Goal: Task Accomplishment & Management: Complete application form

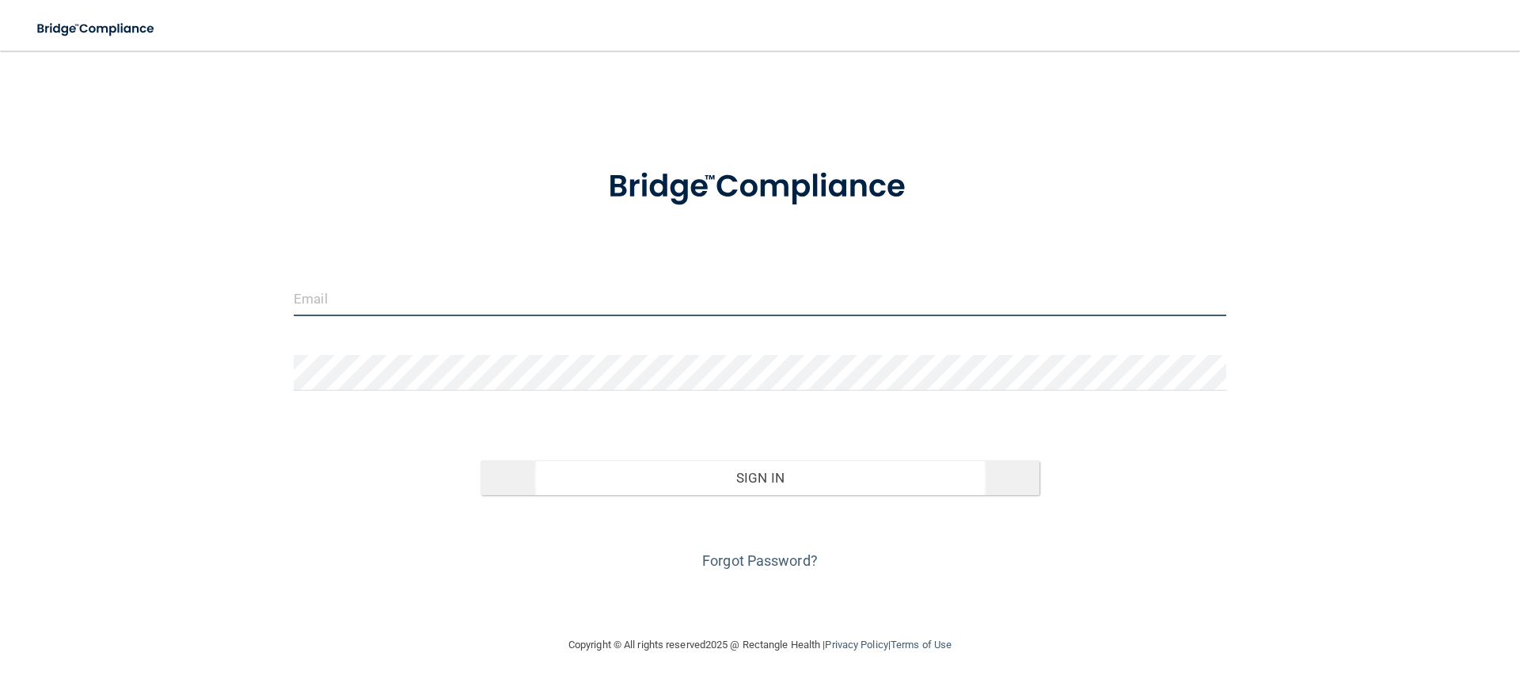
type input "[PERSON_NAME][EMAIL_ADDRESS][PERSON_NAME][DOMAIN_NAME]"
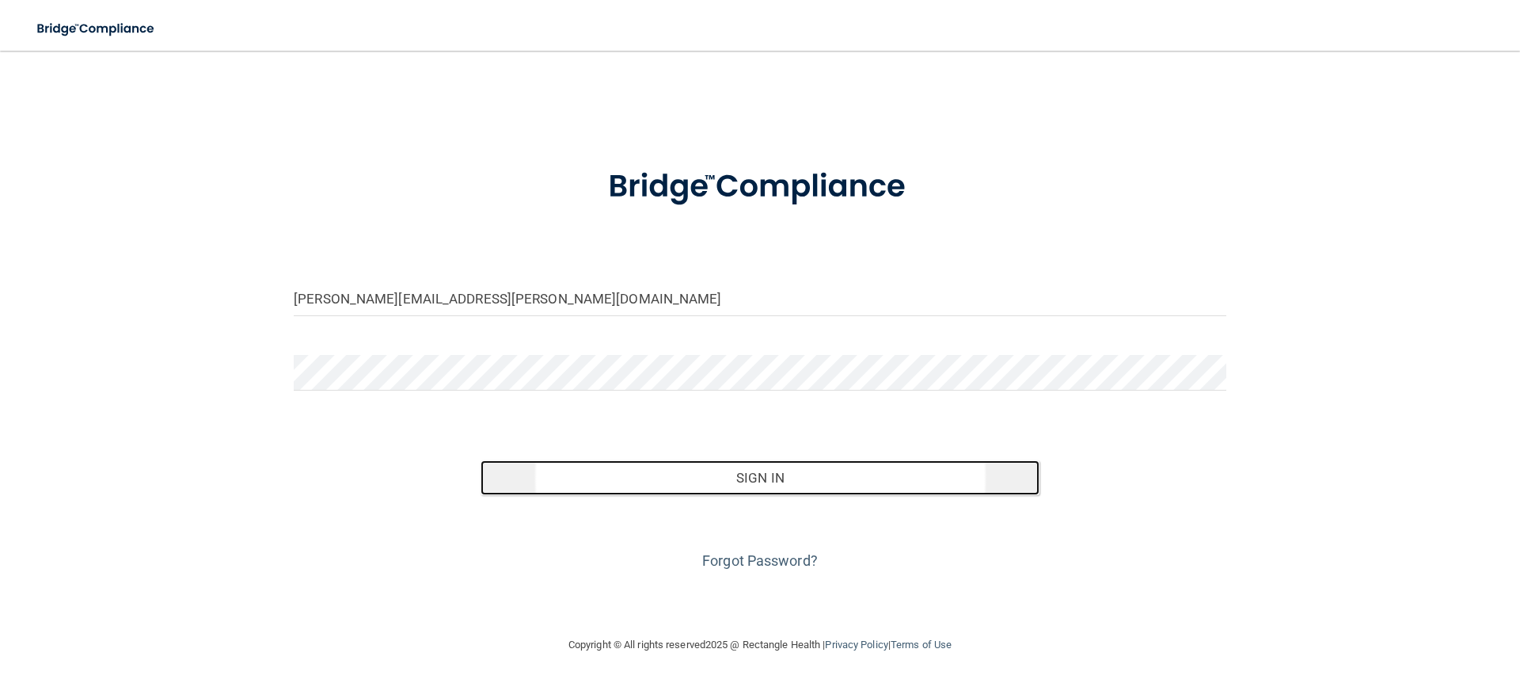
click at [746, 476] on button "Sign In" at bounding box center [761, 477] width 560 height 35
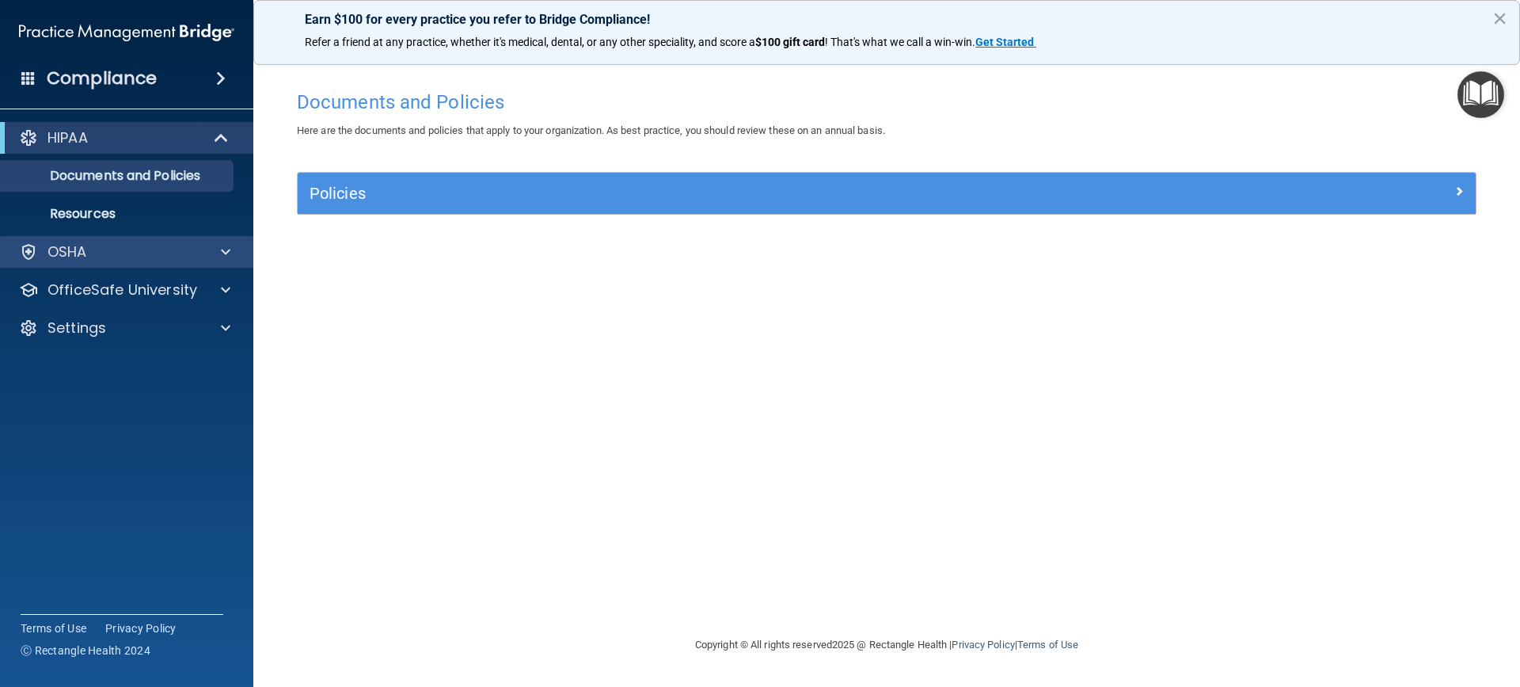
click at [127, 261] on div "OSHA" at bounding box center [127, 252] width 254 height 32
click at [220, 256] on div at bounding box center [224, 251] width 40 height 19
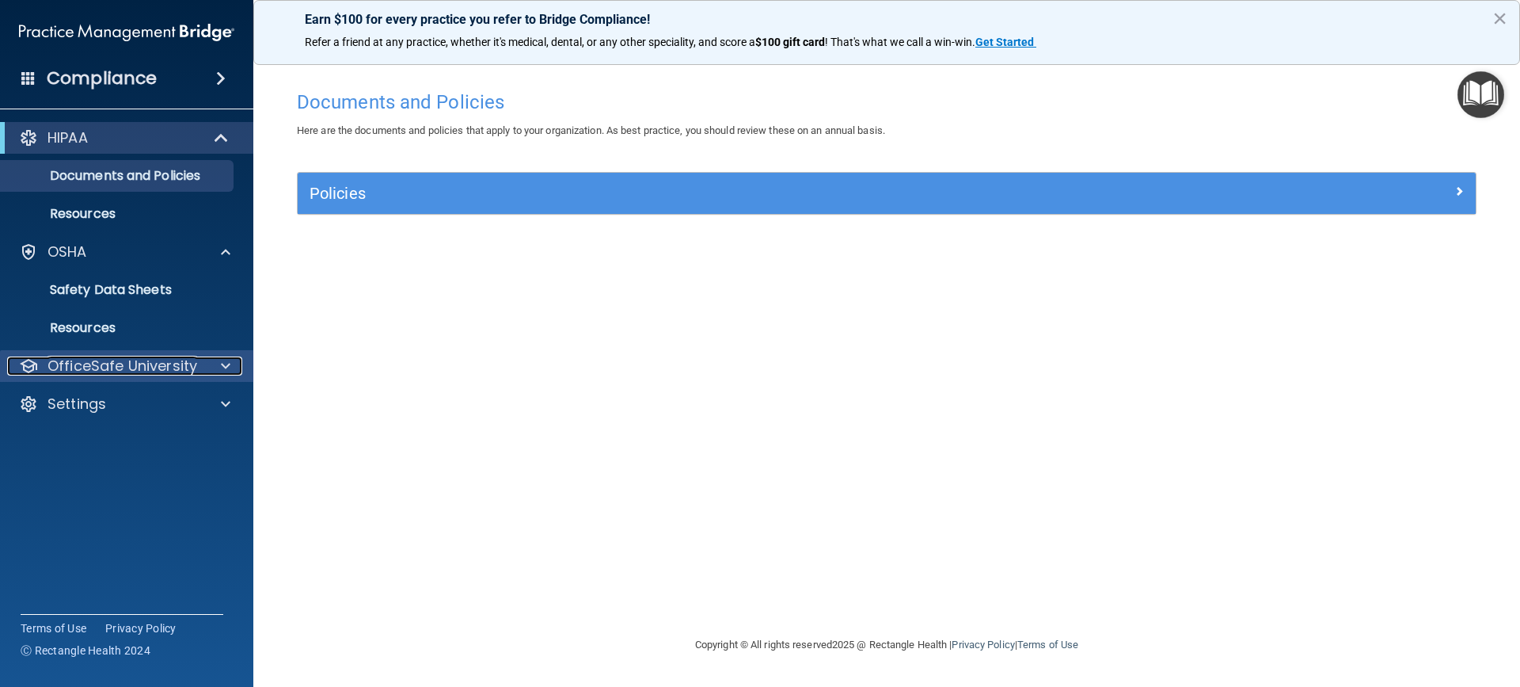
click at [175, 362] on p "OfficeSafe University" at bounding box center [123, 365] width 150 height 19
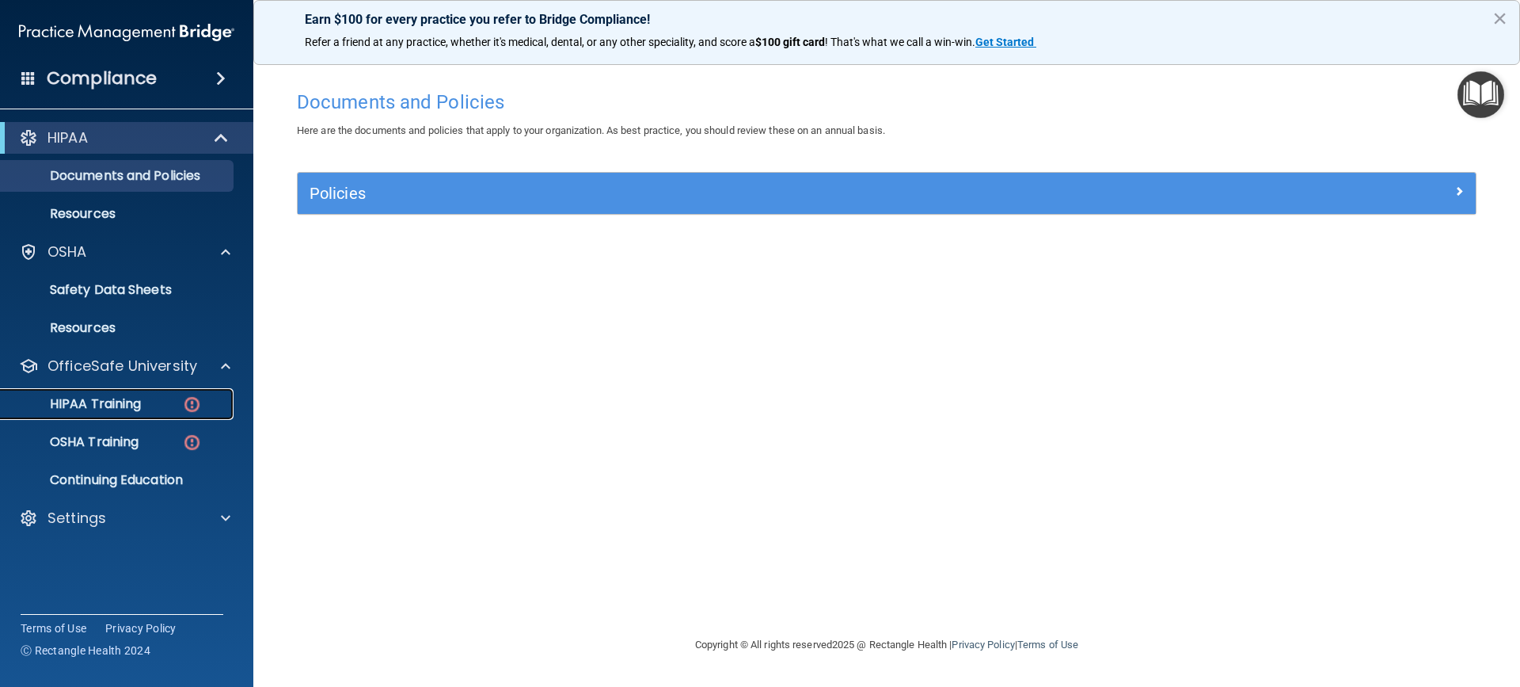
click at [165, 413] on link "HIPAA Training" at bounding box center [108, 404] width 249 height 32
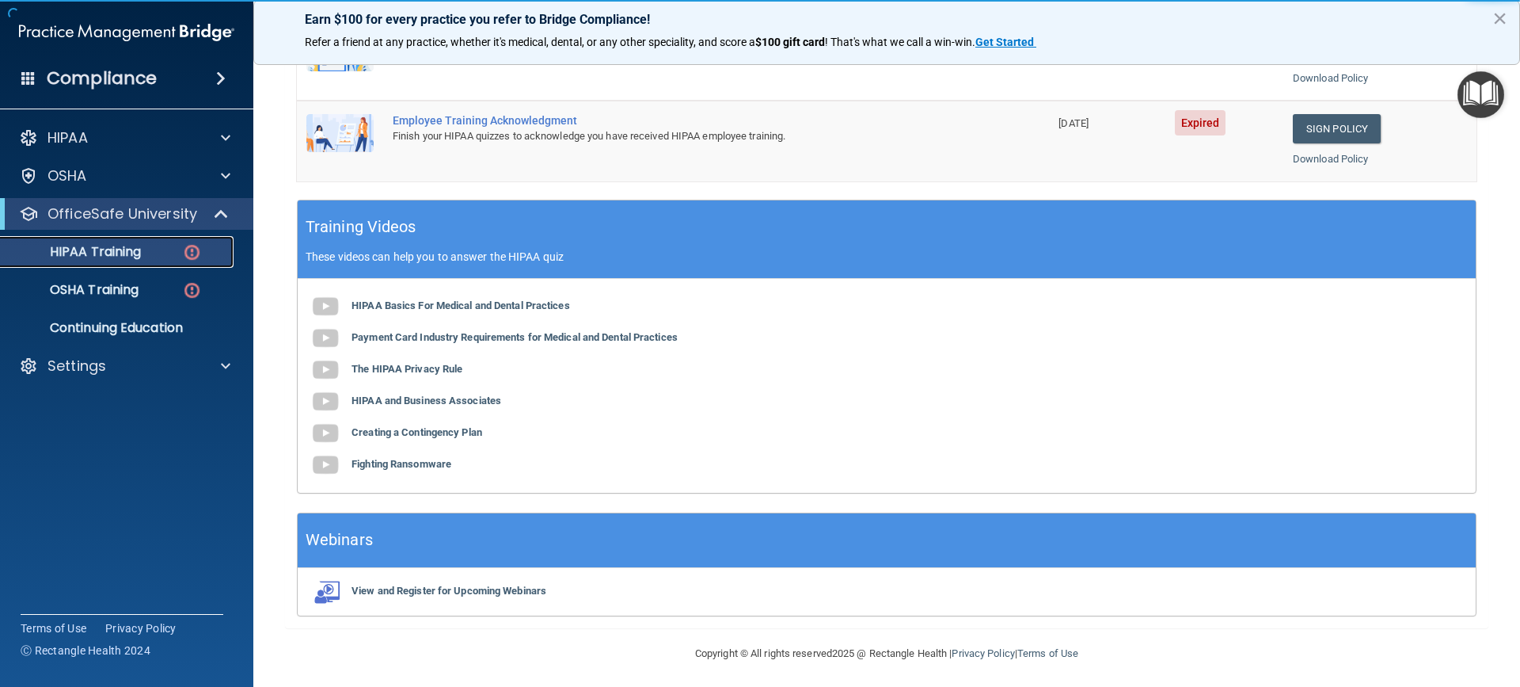
scroll to position [506, 0]
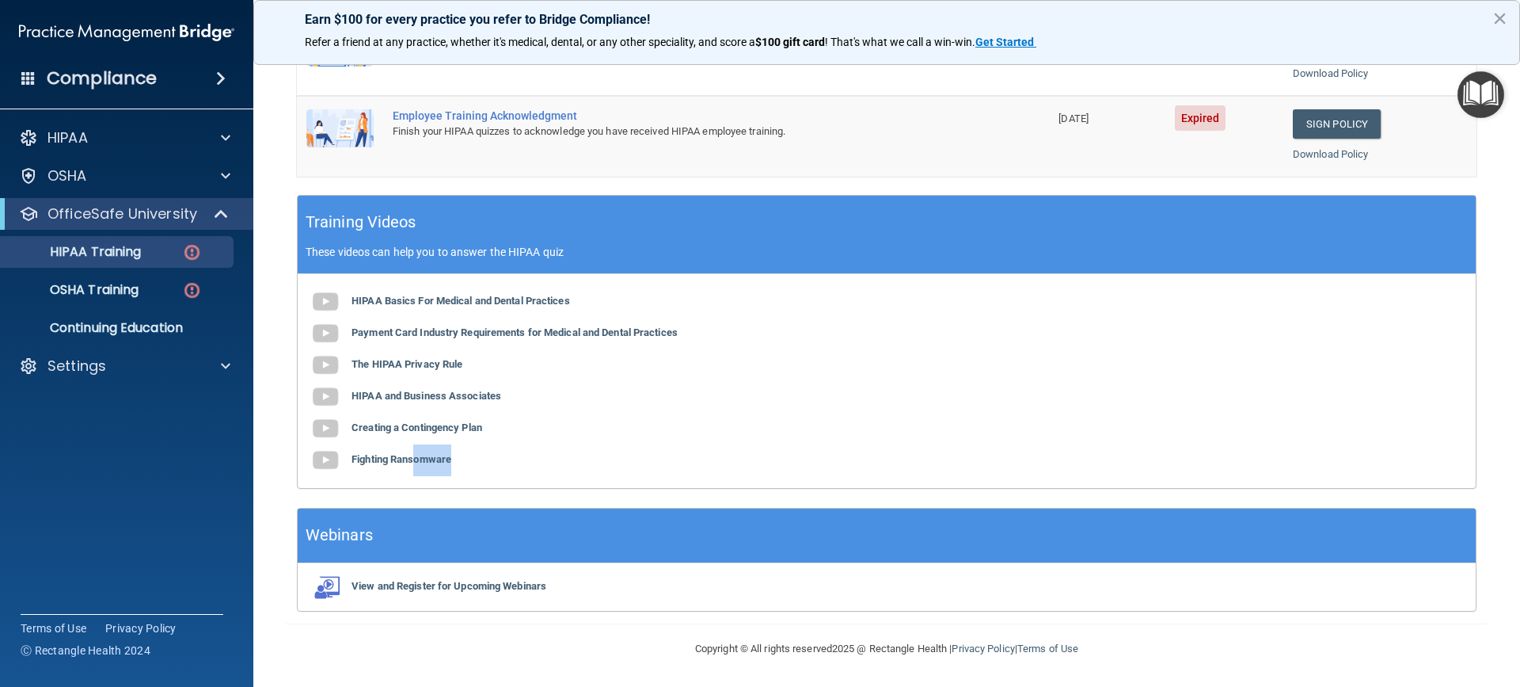
drag, startPoint x: 417, startPoint y: 463, endPoint x: 614, endPoint y: 437, distance: 198.9
click at [588, 447] on div "HIPAA Basics For Medical and Dental Practices Payment Card Industry Requirement…" at bounding box center [887, 381] width 1178 height 214
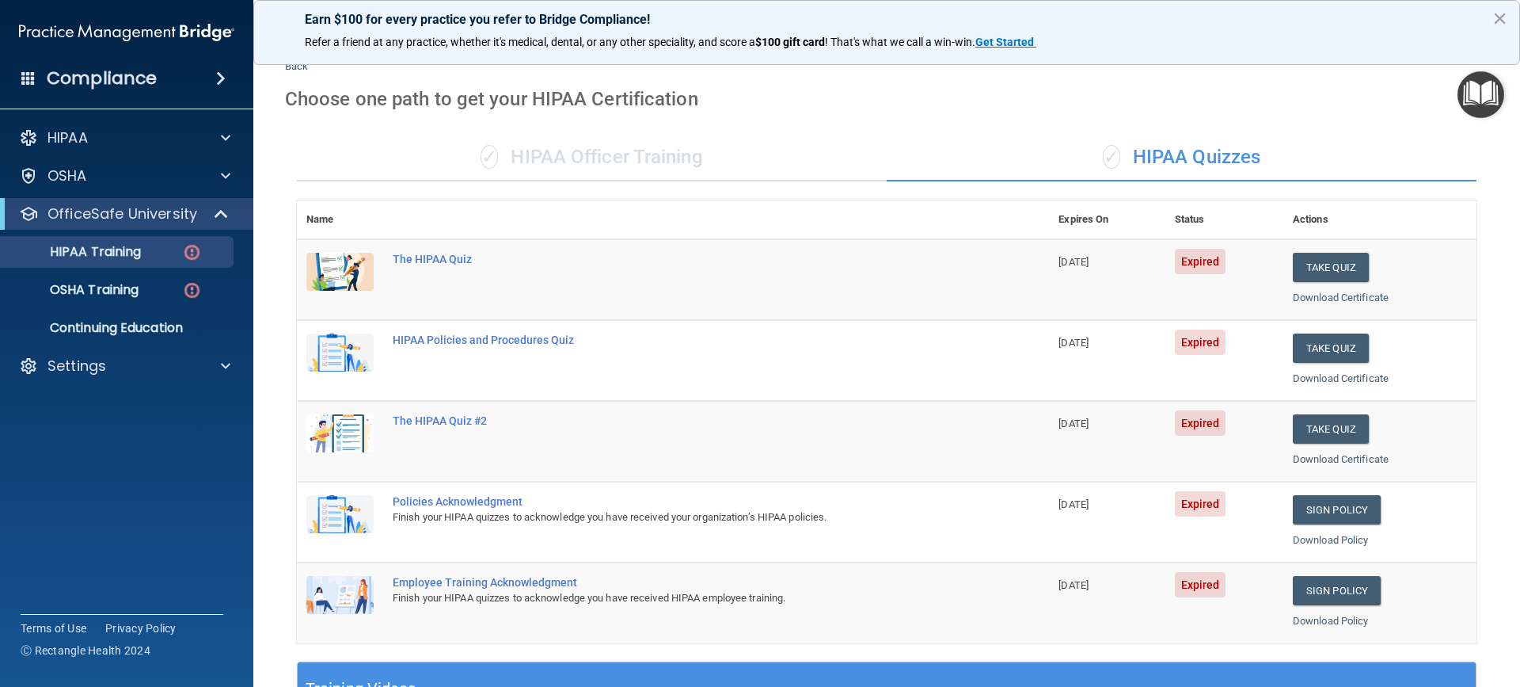
scroll to position [31, 0]
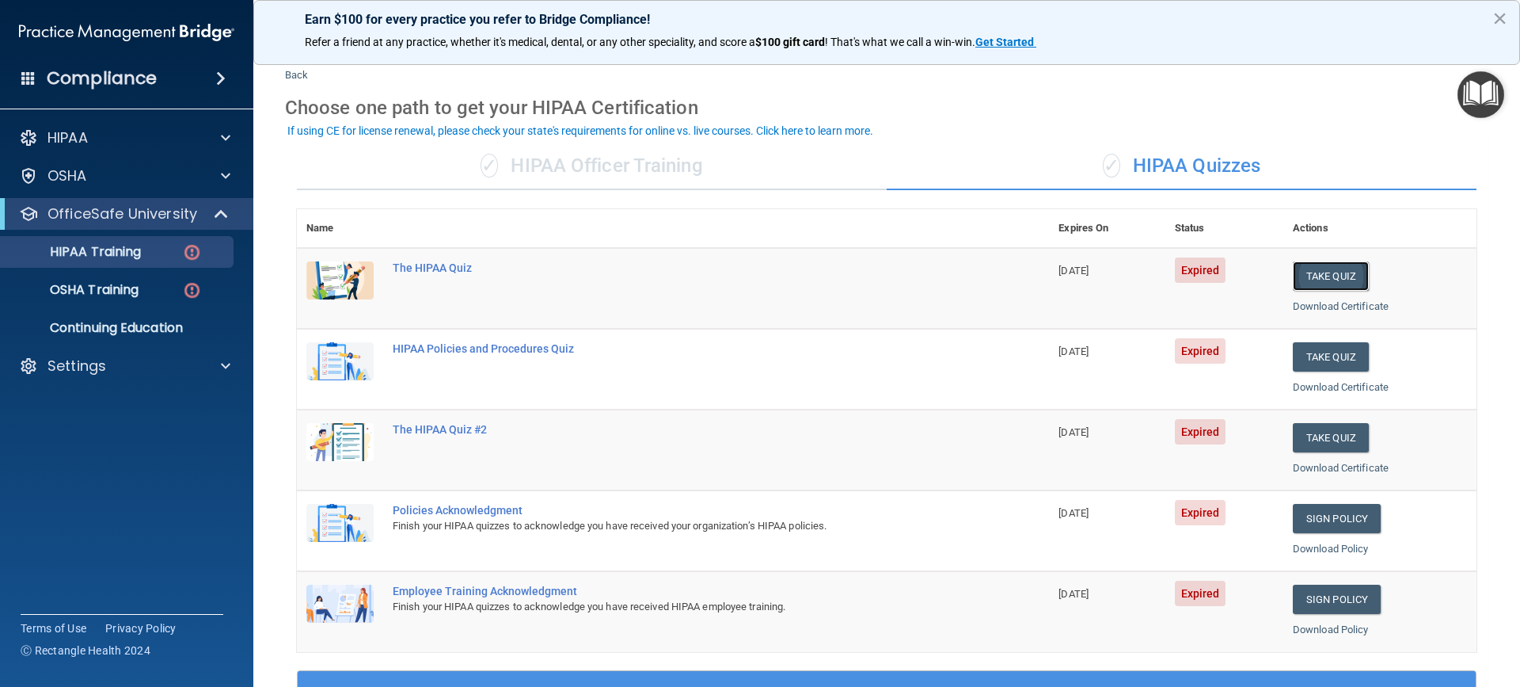
click at [1326, 278] on button "Take Quiz" at bounding box center [1331, 275] width 76 height 29
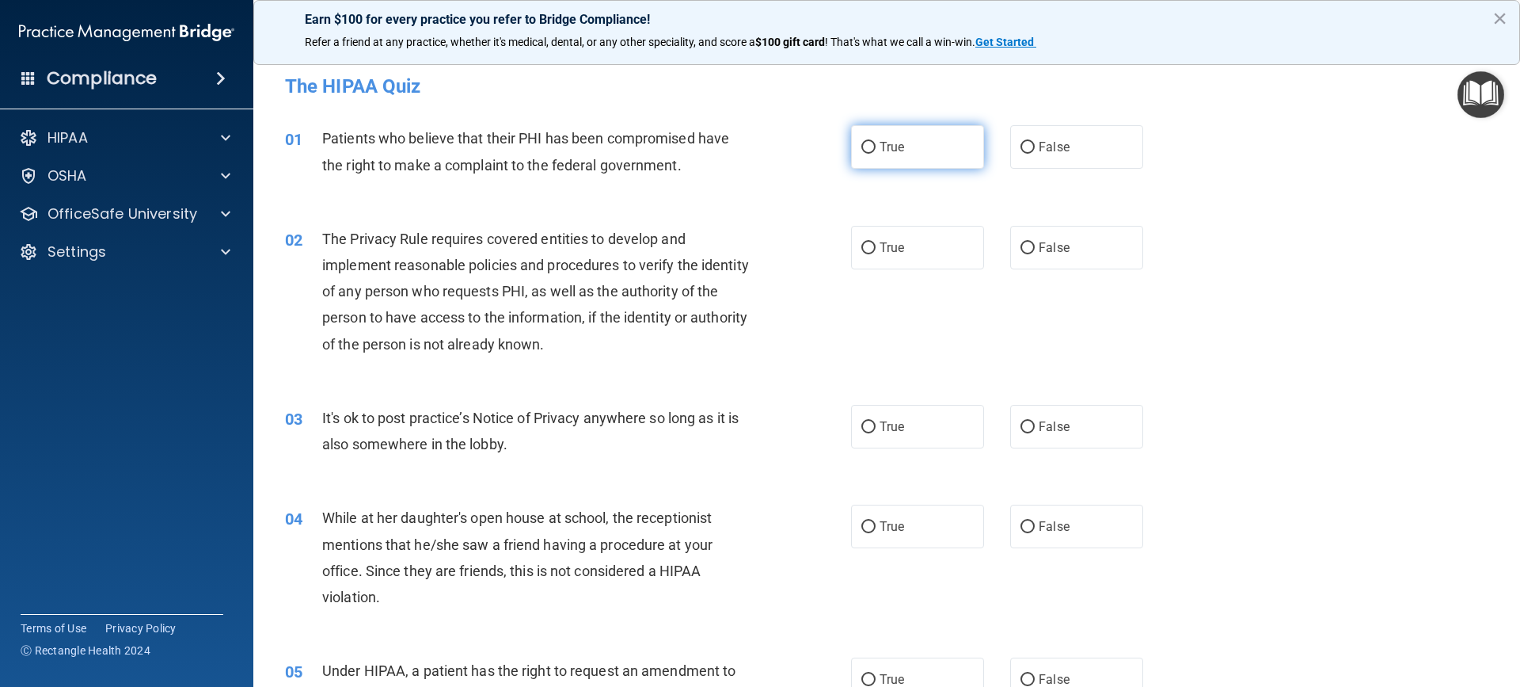
click at [866, 144] on input "True" at bounding box center [869, 148] width 14 height 12
radio input "true"
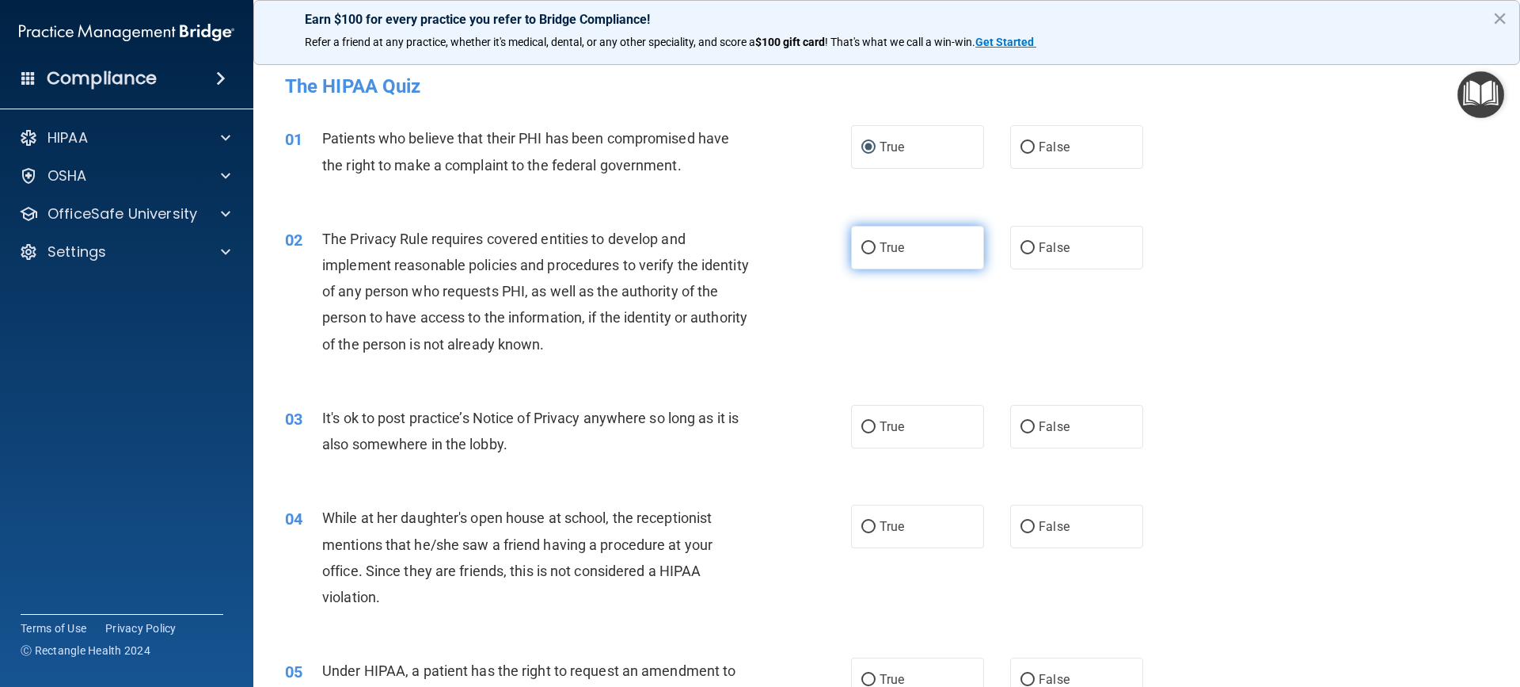
click at [862, 244] on input "True" at bounding box center [869, 248] width 14 height 12
radio input "true"
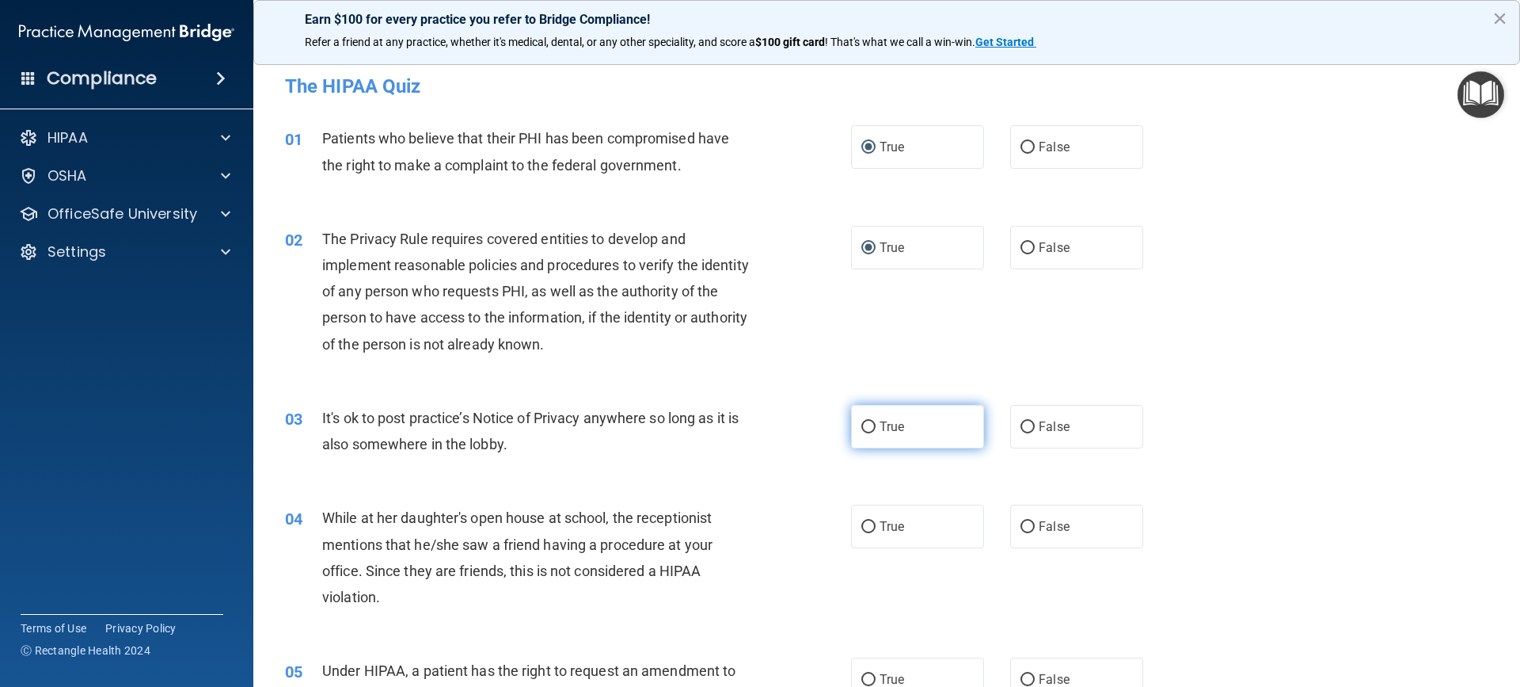
click at [864, 424] on input "True" at bounding box center [869, 427] width 14 height 12
radio input "true"
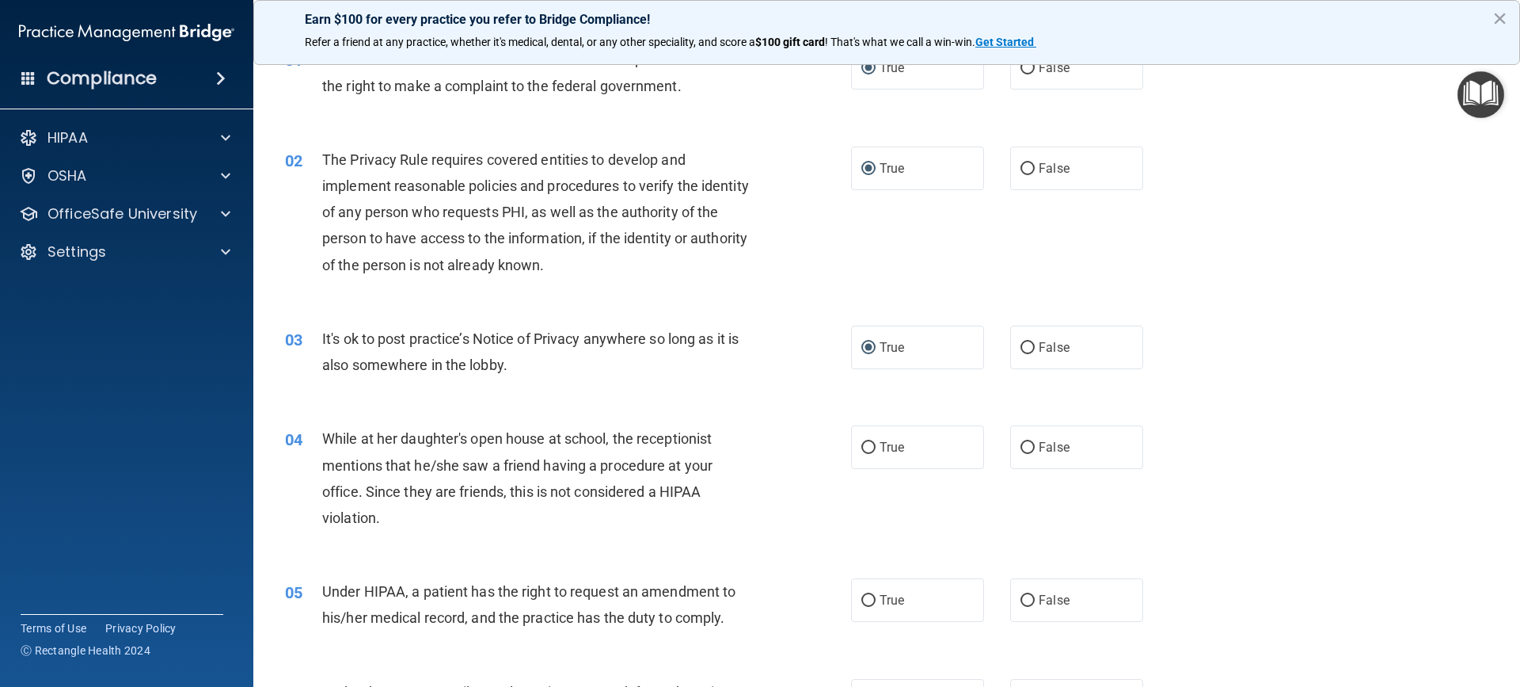
scroll to position [158, 0]
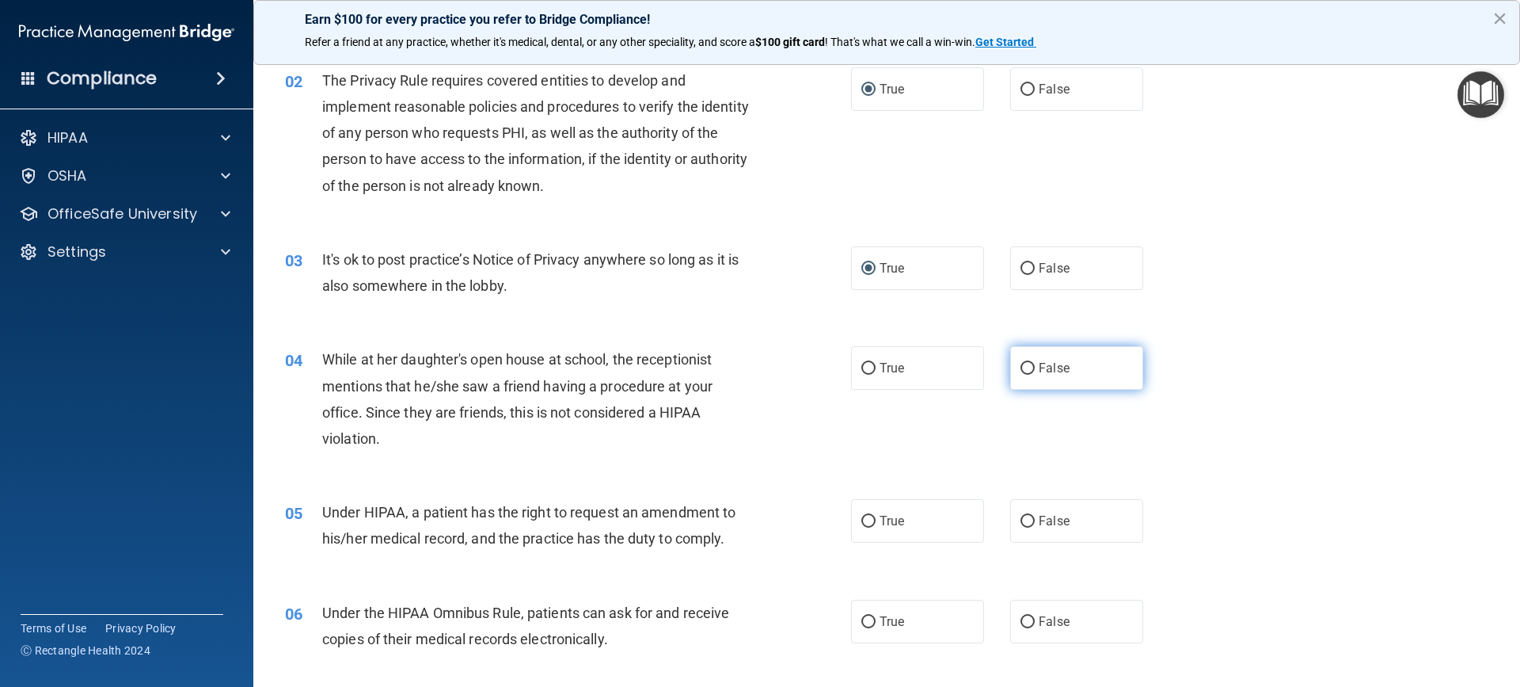
click at [1021, 373] on input "False" at bounding box center [1028, 369] width 14 height 12
radio input "true"
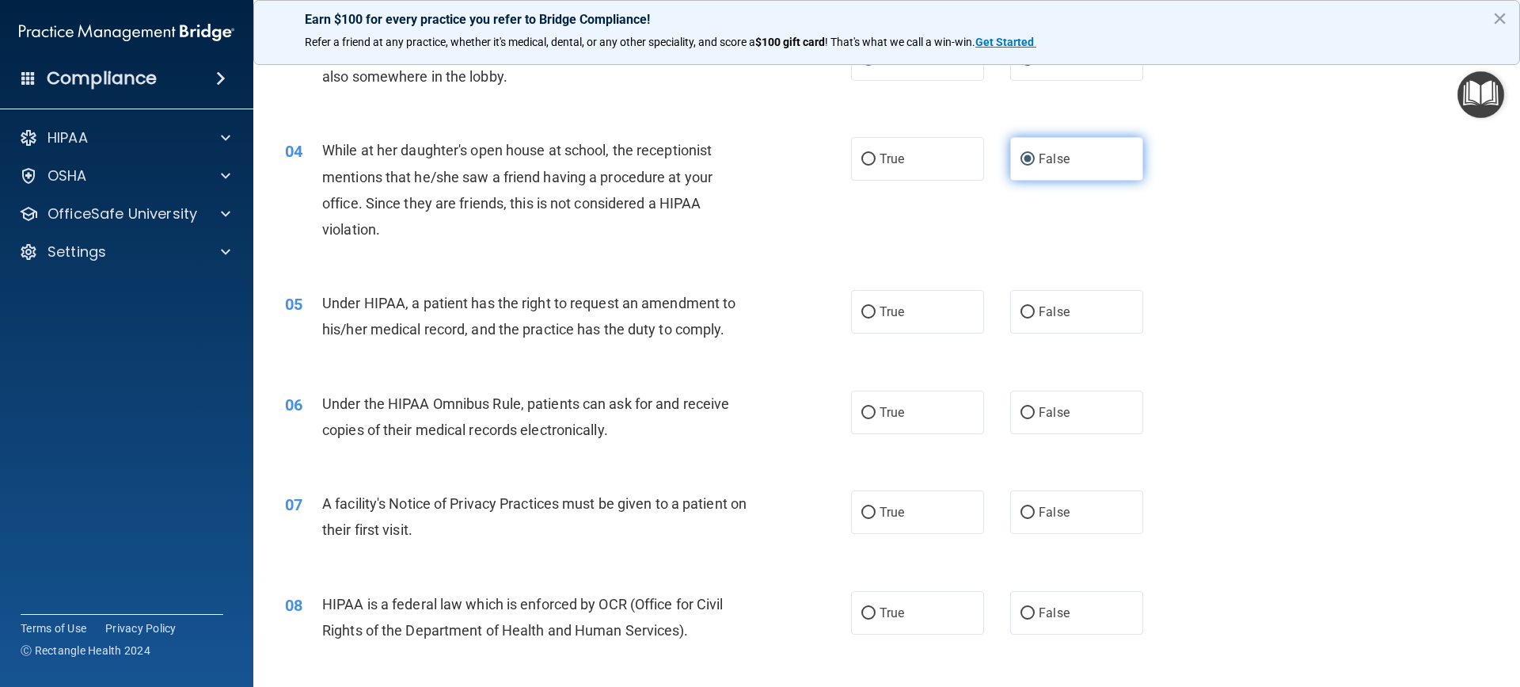
scroll to position [396, 0]
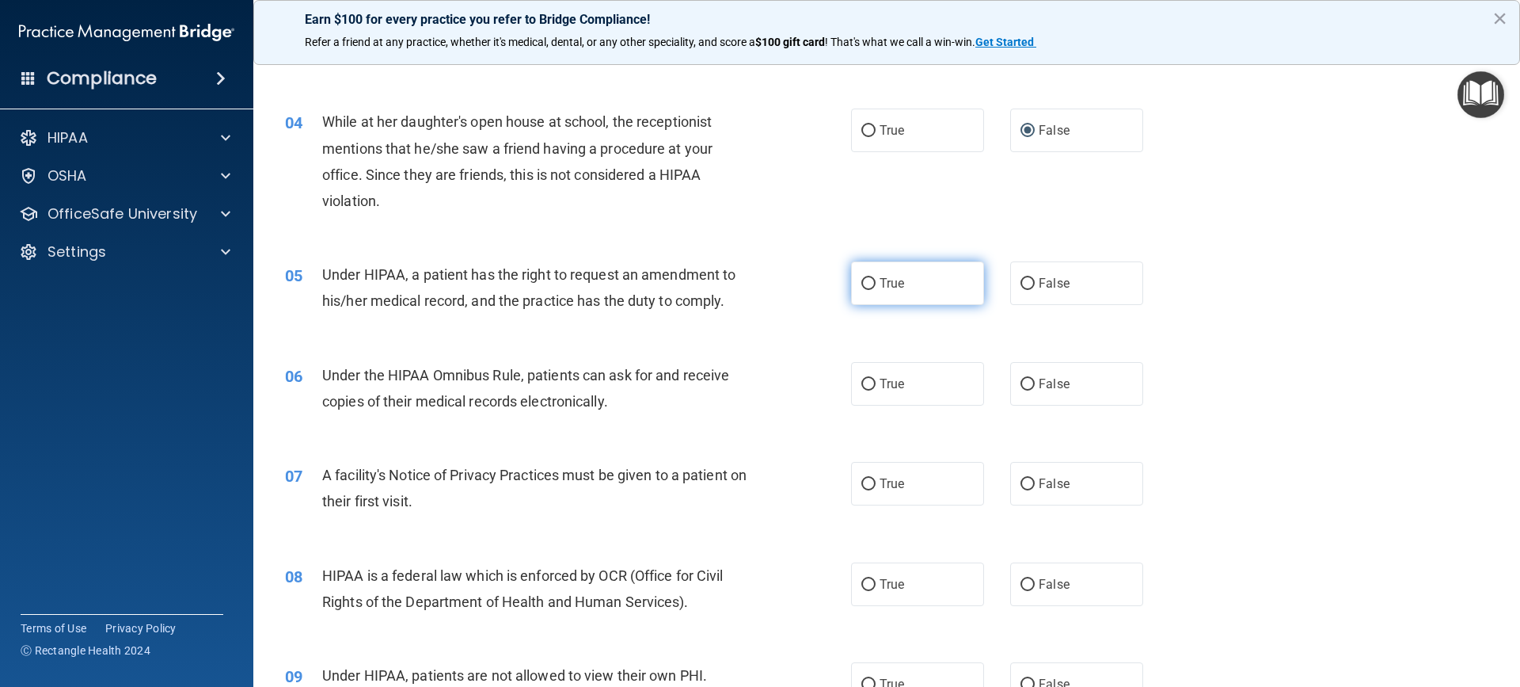
click at [862, 285] on input "True" at bounding box center [869, 284] width 14 height 12
radio input "true"
click at [862, 382] on input "True" at bounding box center [869, 385] width 14 height 12
radio input "true"
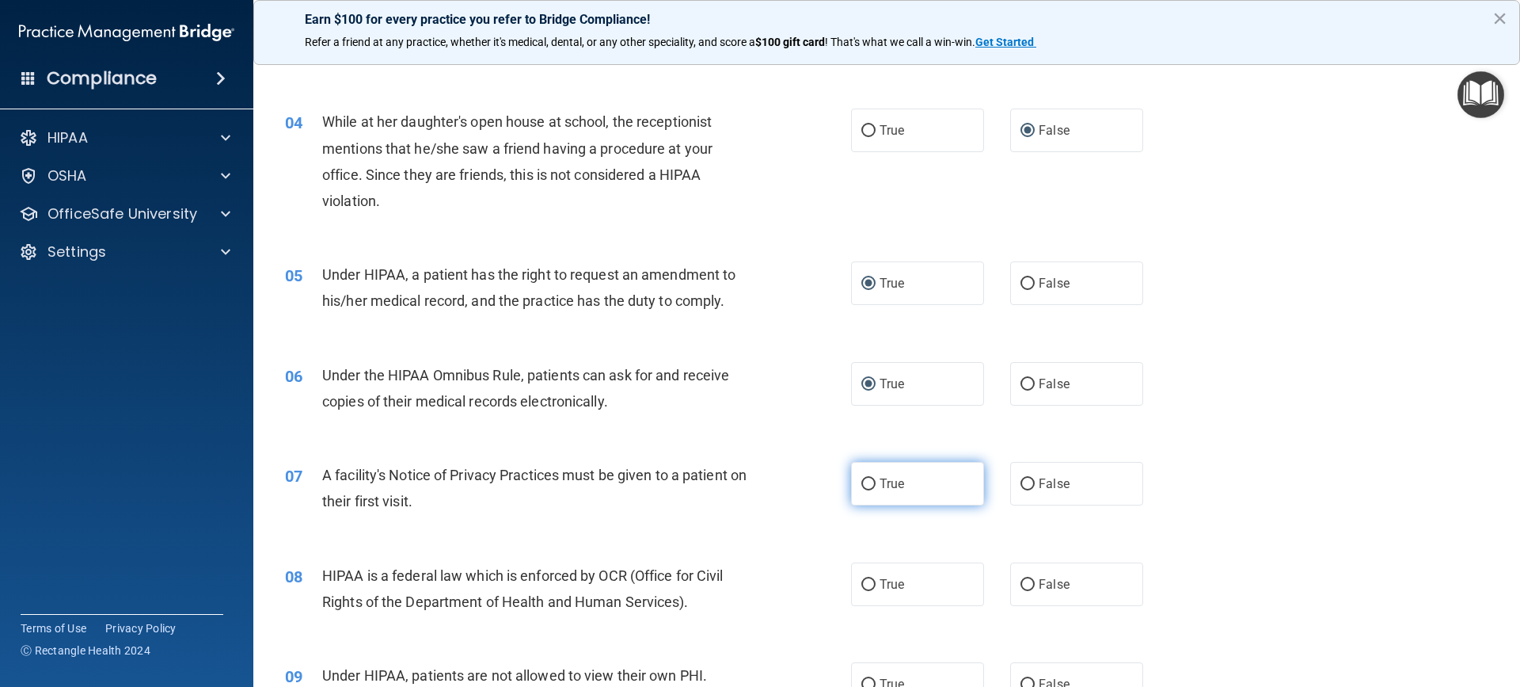
click at [869, 481] on input "True" at bounding box center [869, 484] width 14 height 12
radio input "true"
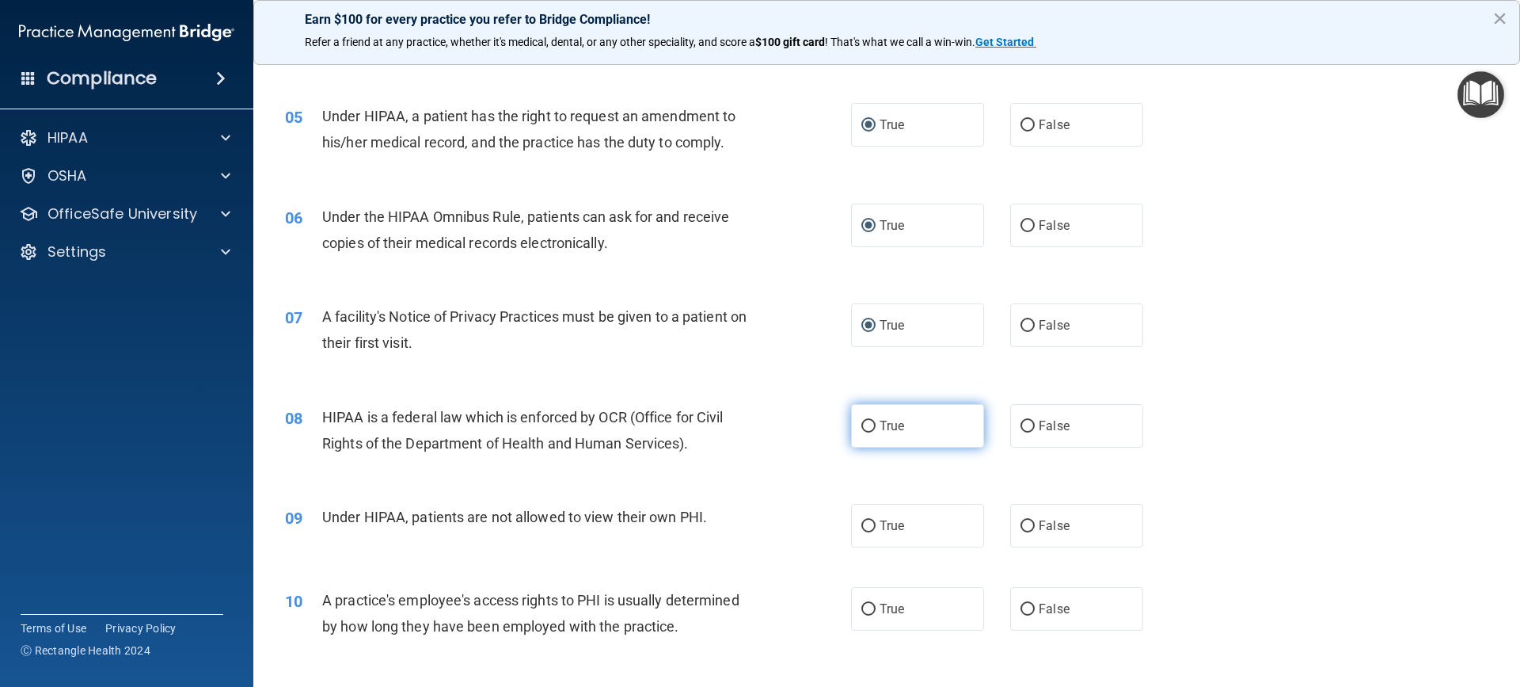
scroll to position [633, 0]
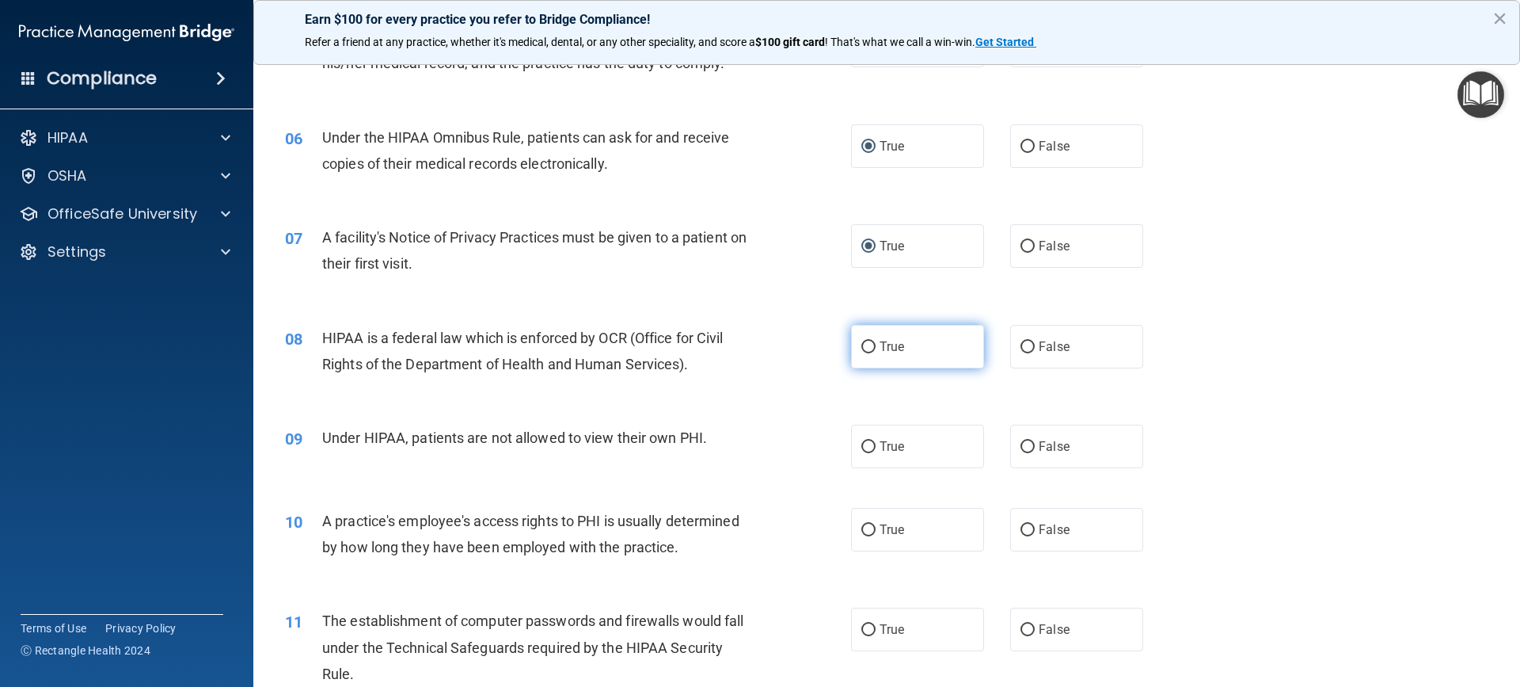
click at [864, 343] on input "True" at bounding box center [869, 347] width 14 height 12
radio input "true"
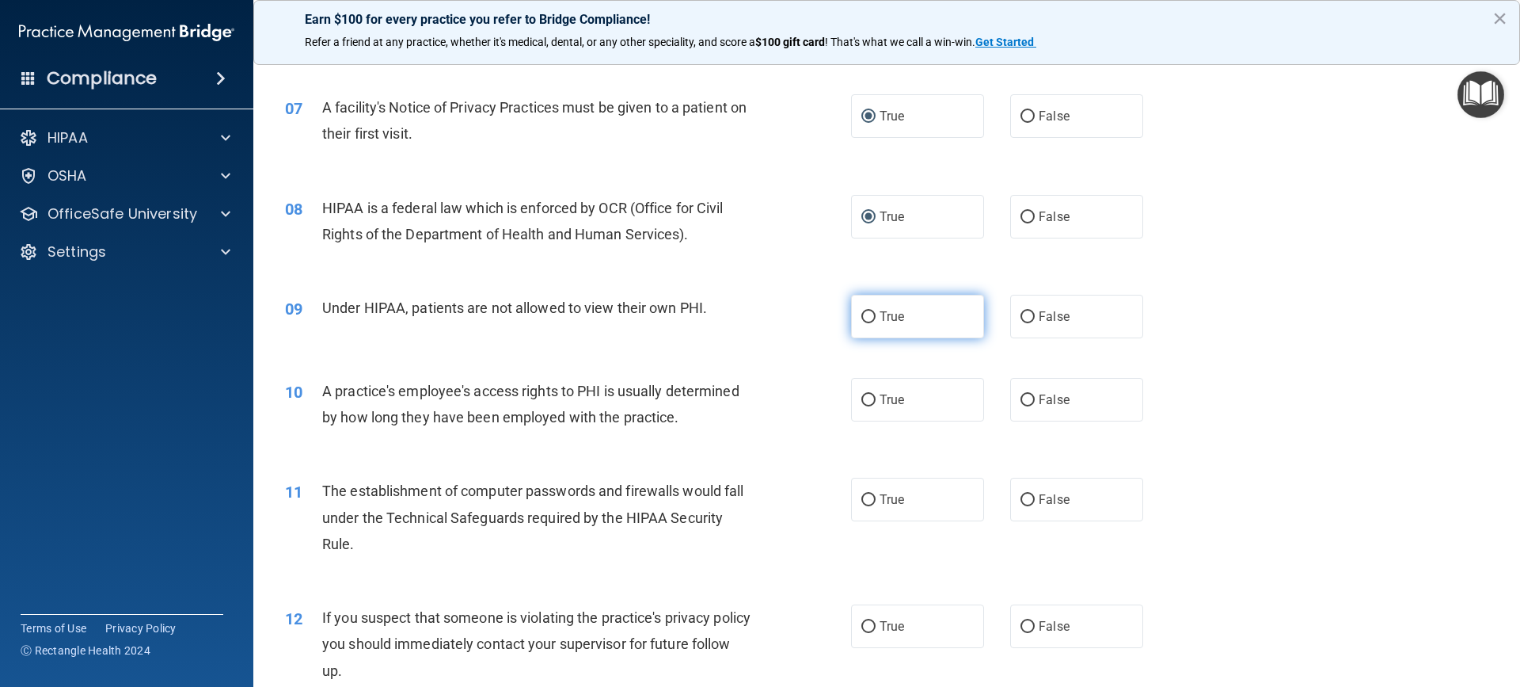
scroll to position [792, 0]
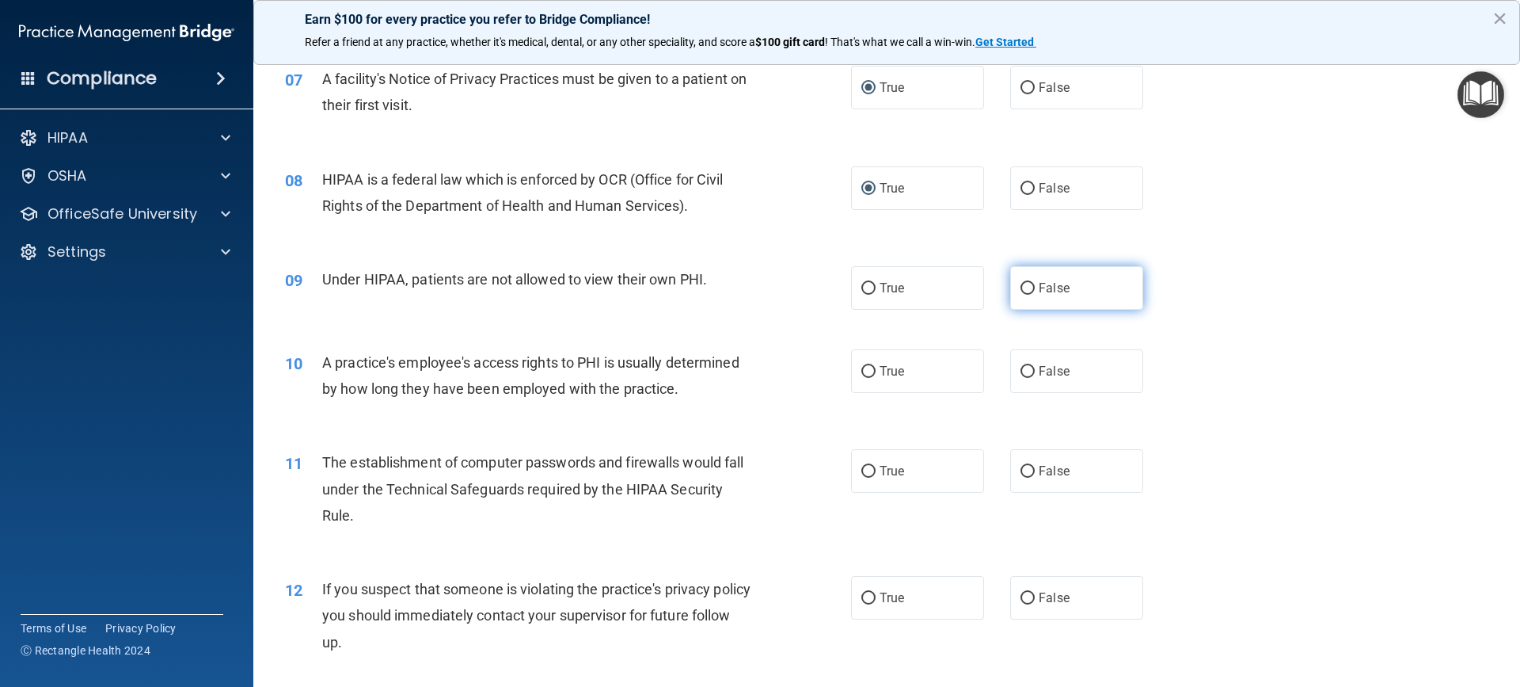
click at [1021, 290] on input "False" at bounding box center [1028, 289] width 14 height 12
radio input "true"
click at [1022, 371] on input "False" at bounding box center [1028, 372] width 14 height 12
radio input "true"
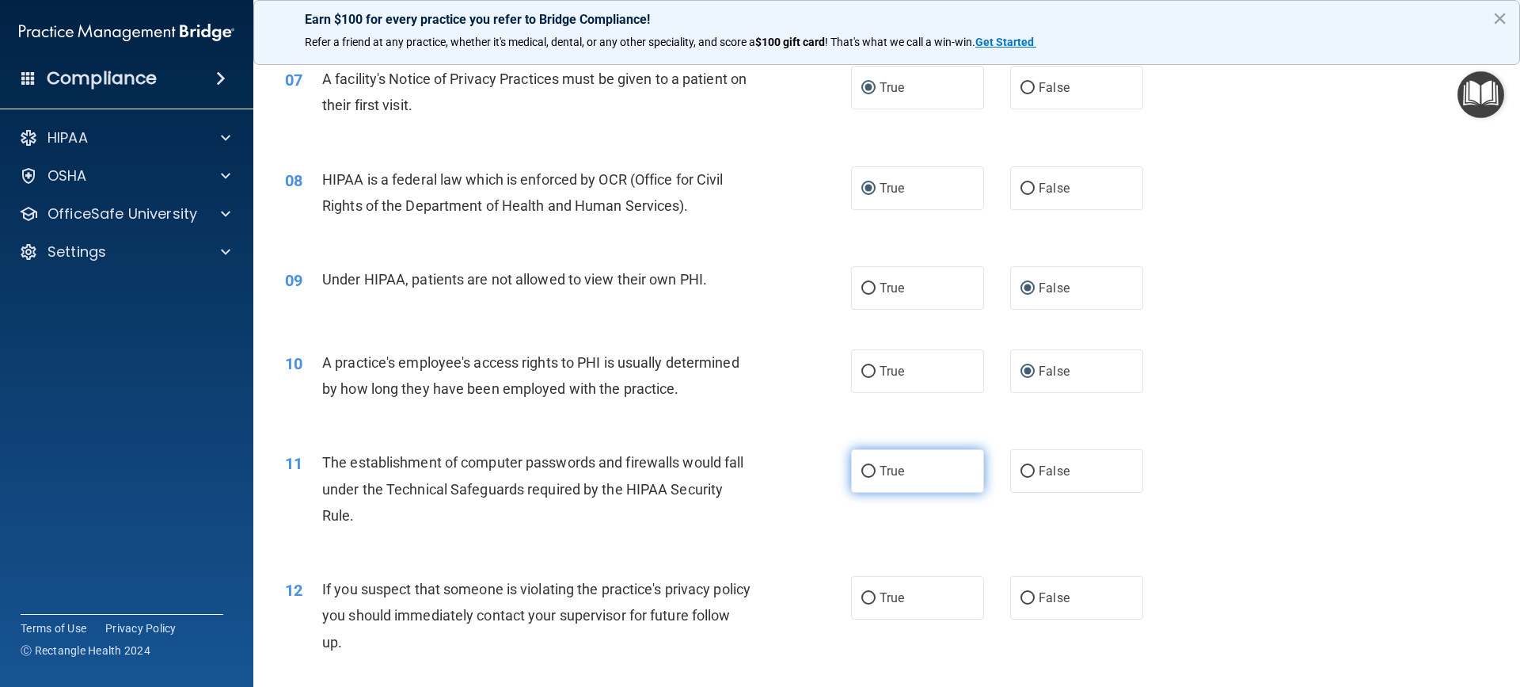
click at [872, 470] on label "True" at bounding box center [917, 471] width 133 height 44
click at [872, 470] on input "True" at bounding box center [869, 472] width 14 height 12
radio input "true"
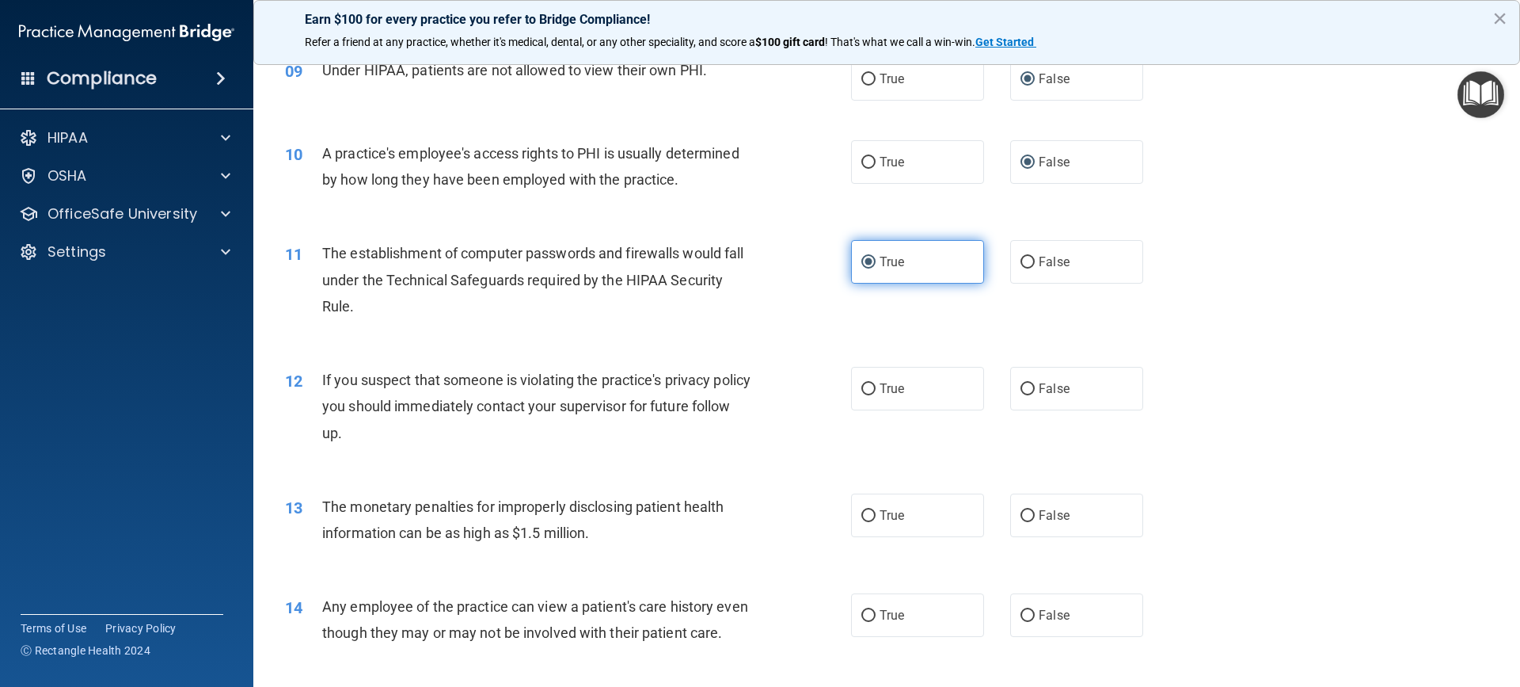
scroll to position [1029, 0]
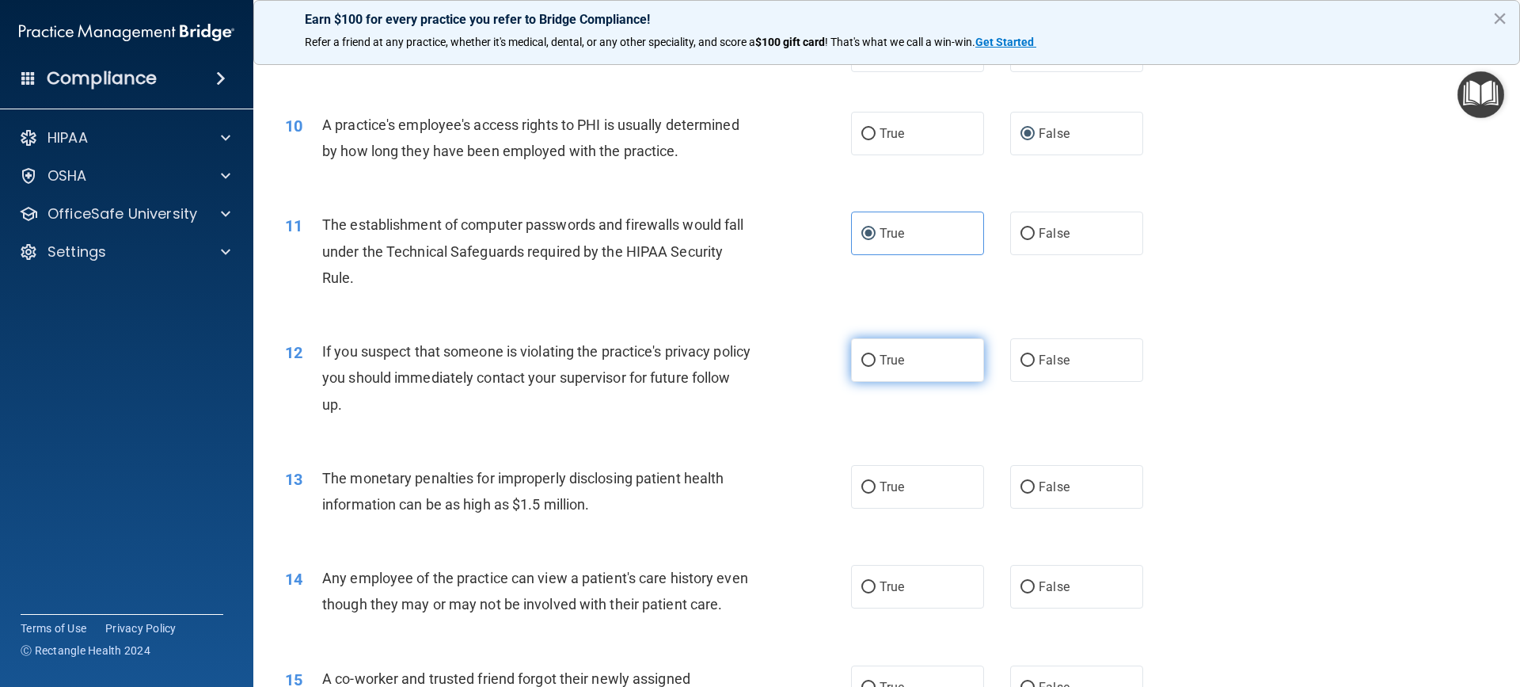
click at [897, 358] on span "True" at bounding box center [892, 359] width 25 height 15
click at [876, 358] on input "True" at bounding box center [869, 361] width 14 height 12
radio input "true"
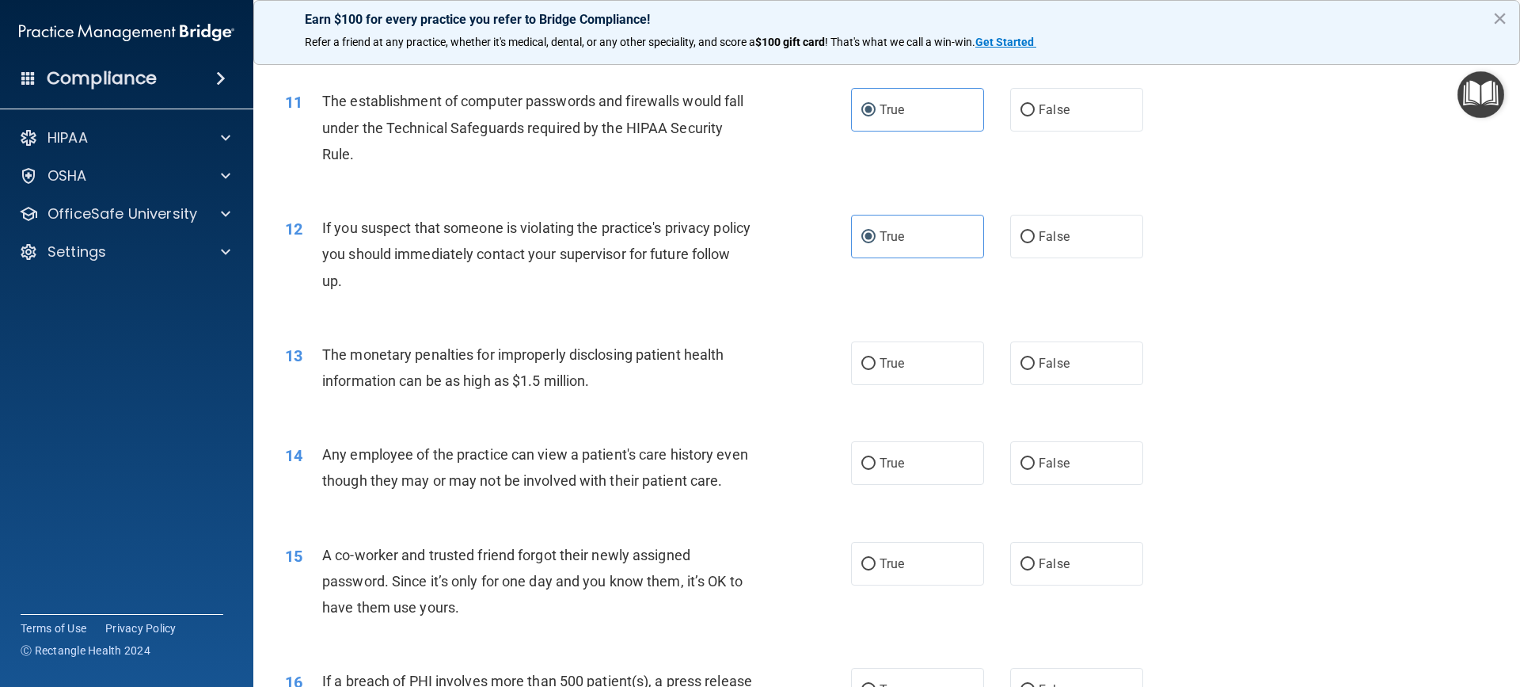
scroll to position [1188, 0]
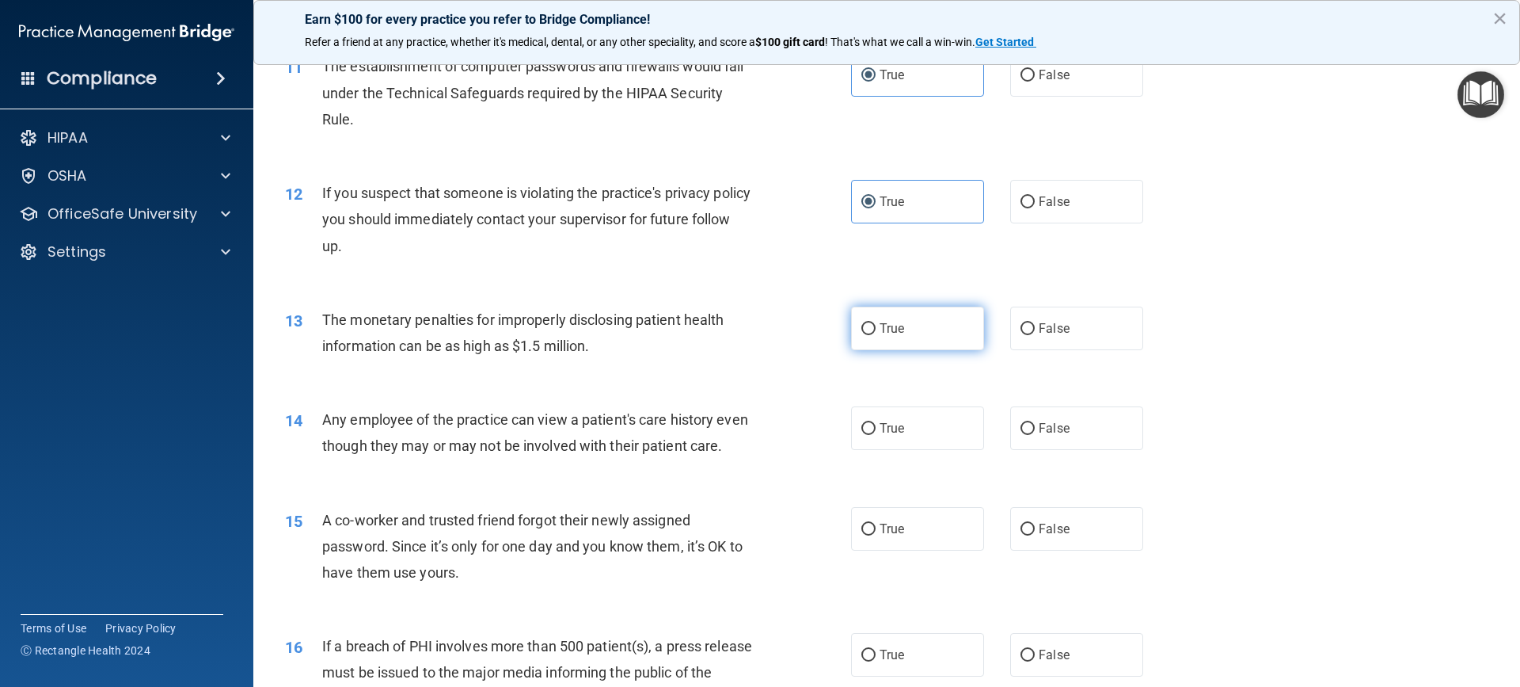
click at [863, 327] on input "True" at bounding box center [869, 329] width 14 height 12
radio input "true"
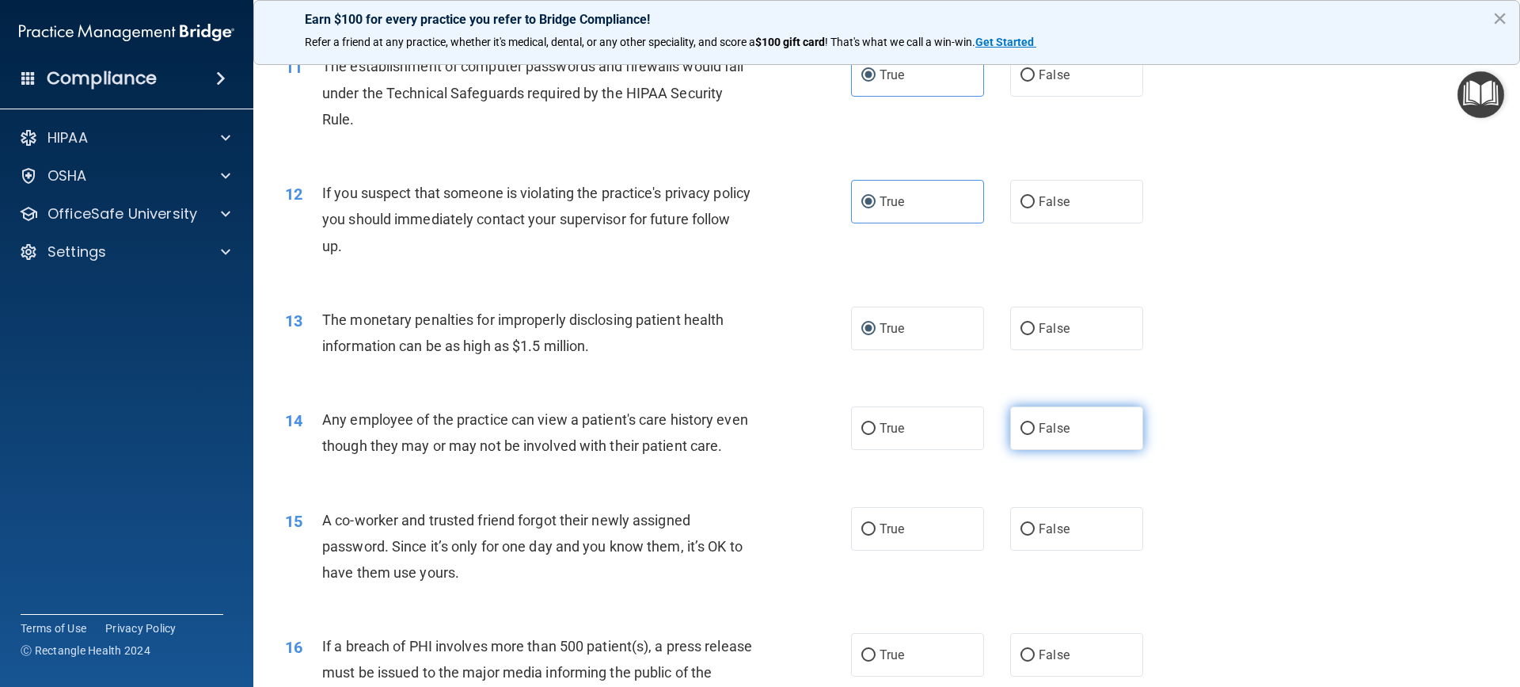
click at [1021, 429] on input "False" at bounding box center [1028, 429] width 14 height 12
radio input "true"
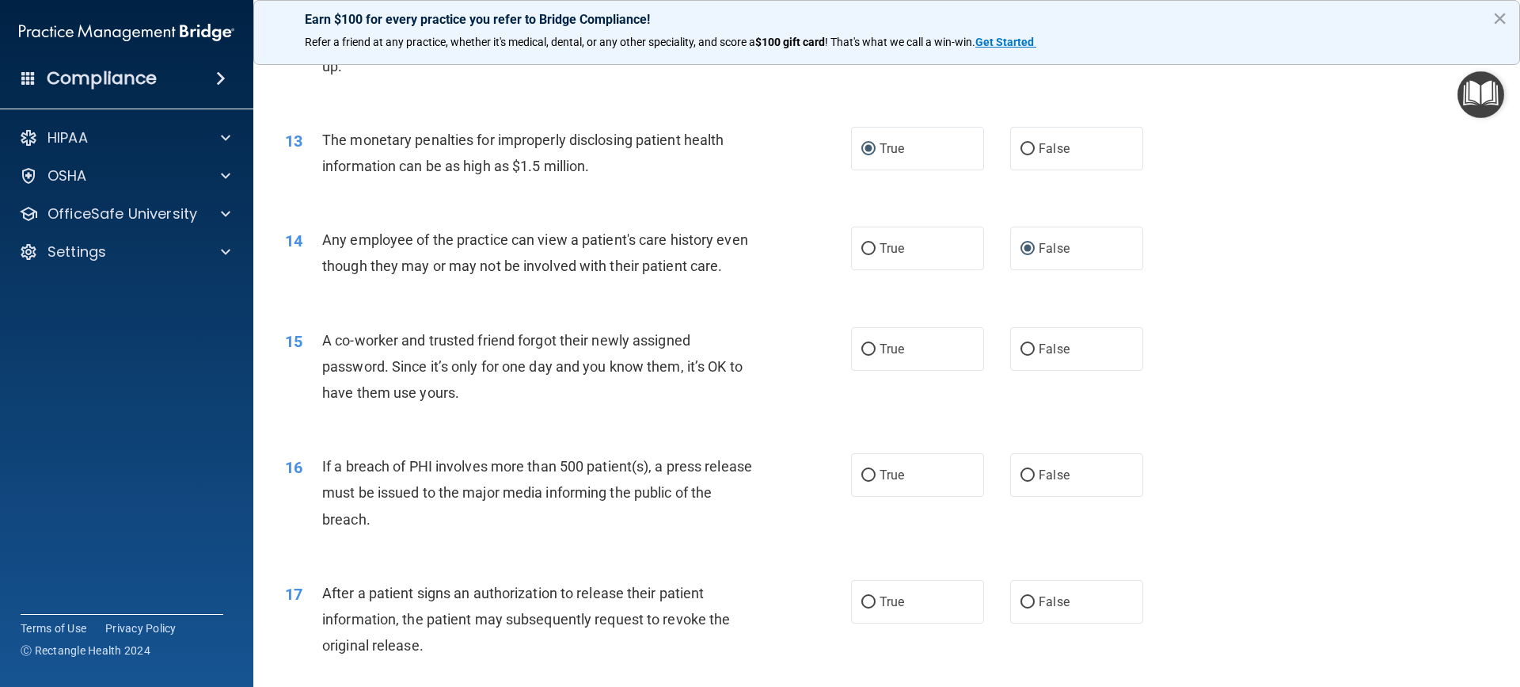
scroll to position [1505, 0]
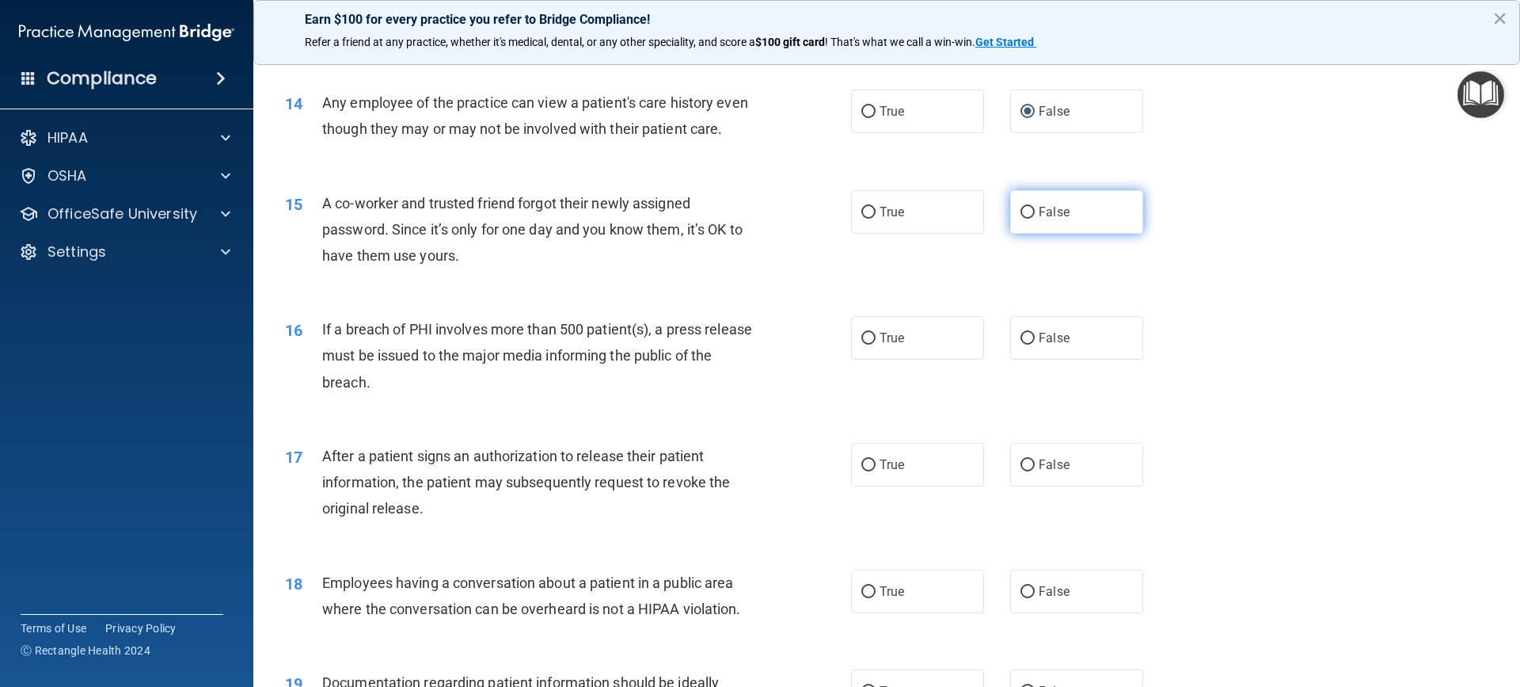
click at [1024, 219] on input "False" at bounding box center [1028, 213] width 14 height 12
radio input "true"
click at [871, 360] on label "True" at bounding box center [917, 338] width 133 height 44
click at [871, 344] on input "True" at bounding box center [869, 339] width 14 height 12
radio input "true"
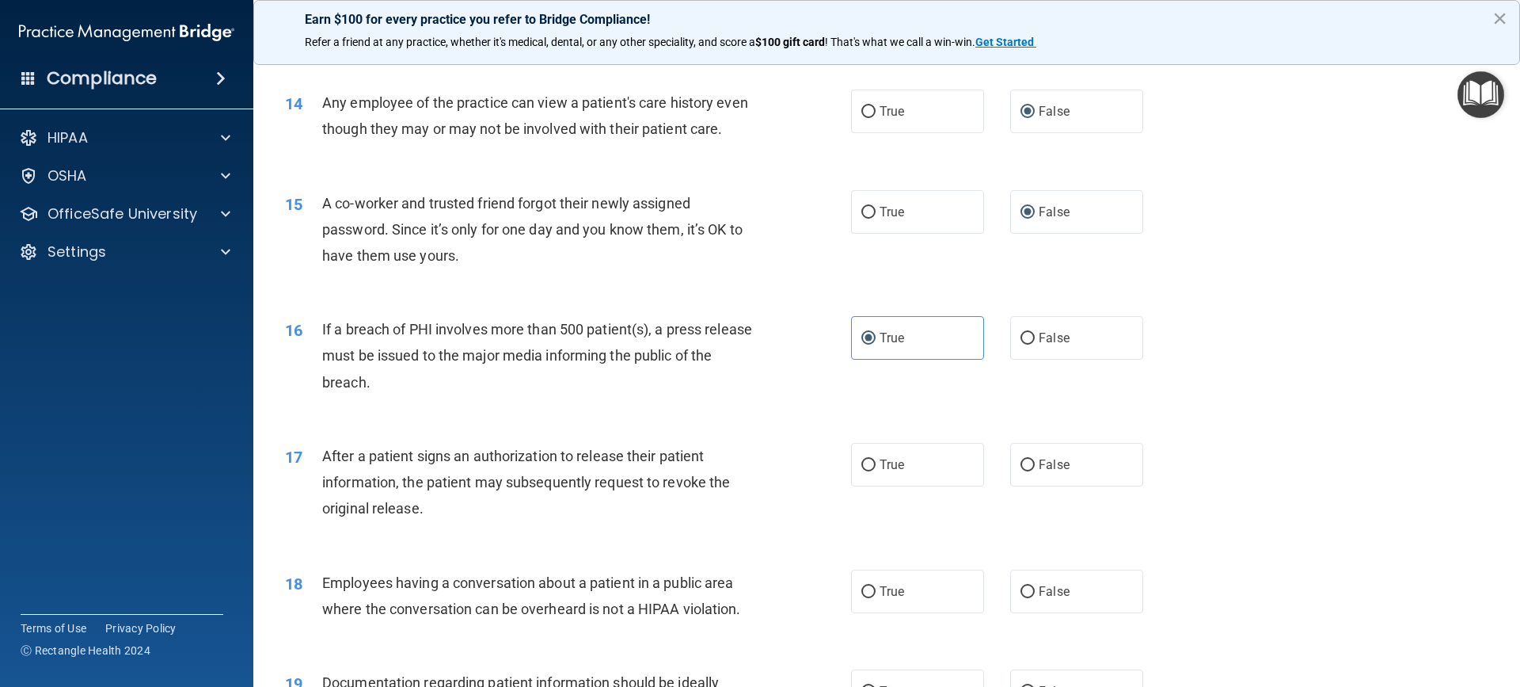
scroll to position [1584, 0]
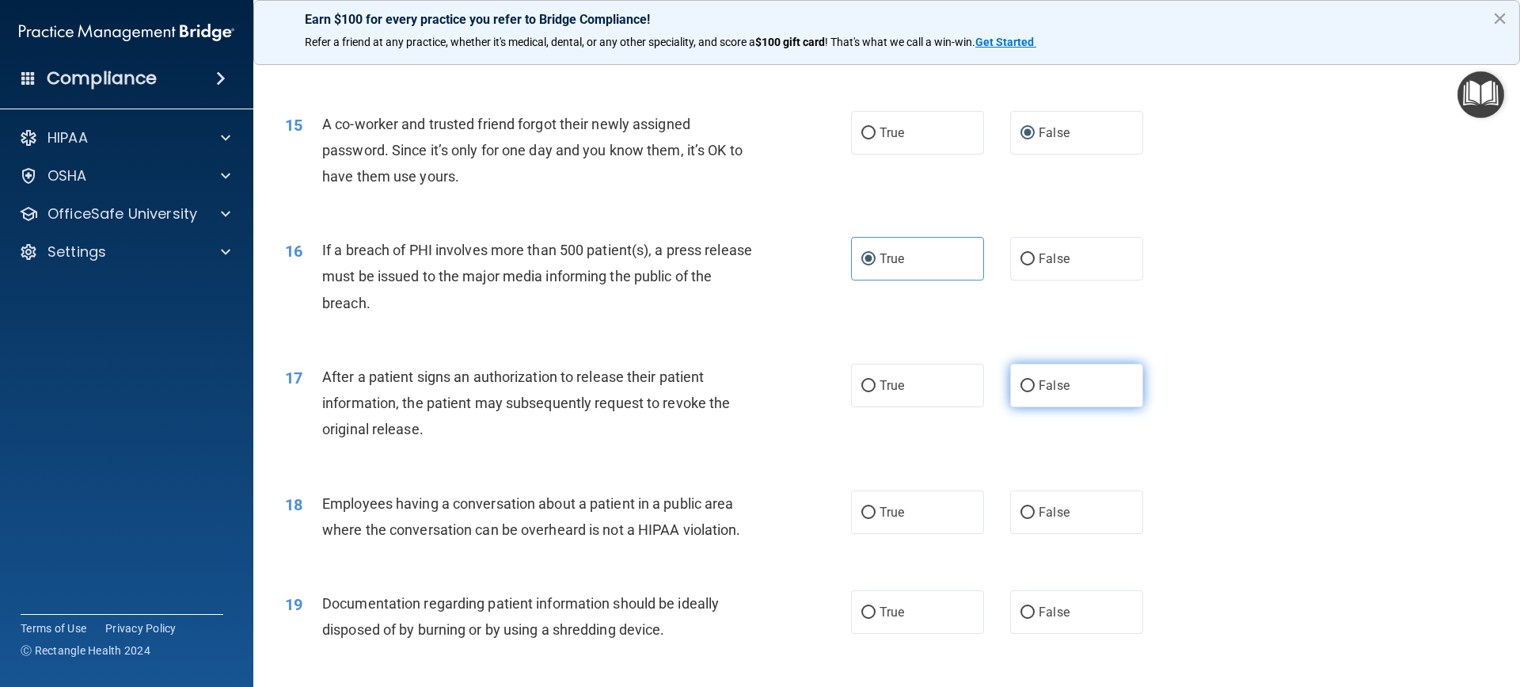
click at [1023, 392] on input "False" at bounding box center [1028, 386] width 14 height 12
radio input "true"
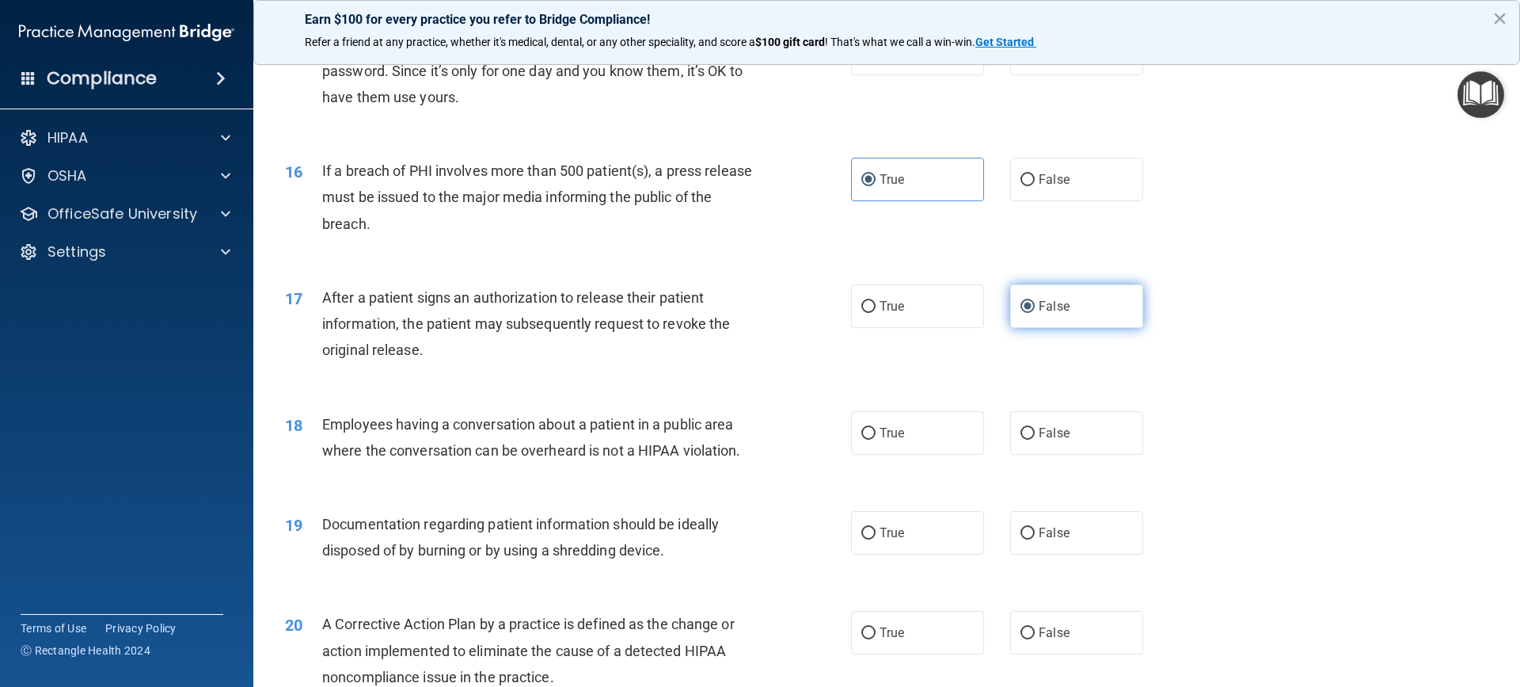
scroll to position [1742, 0]
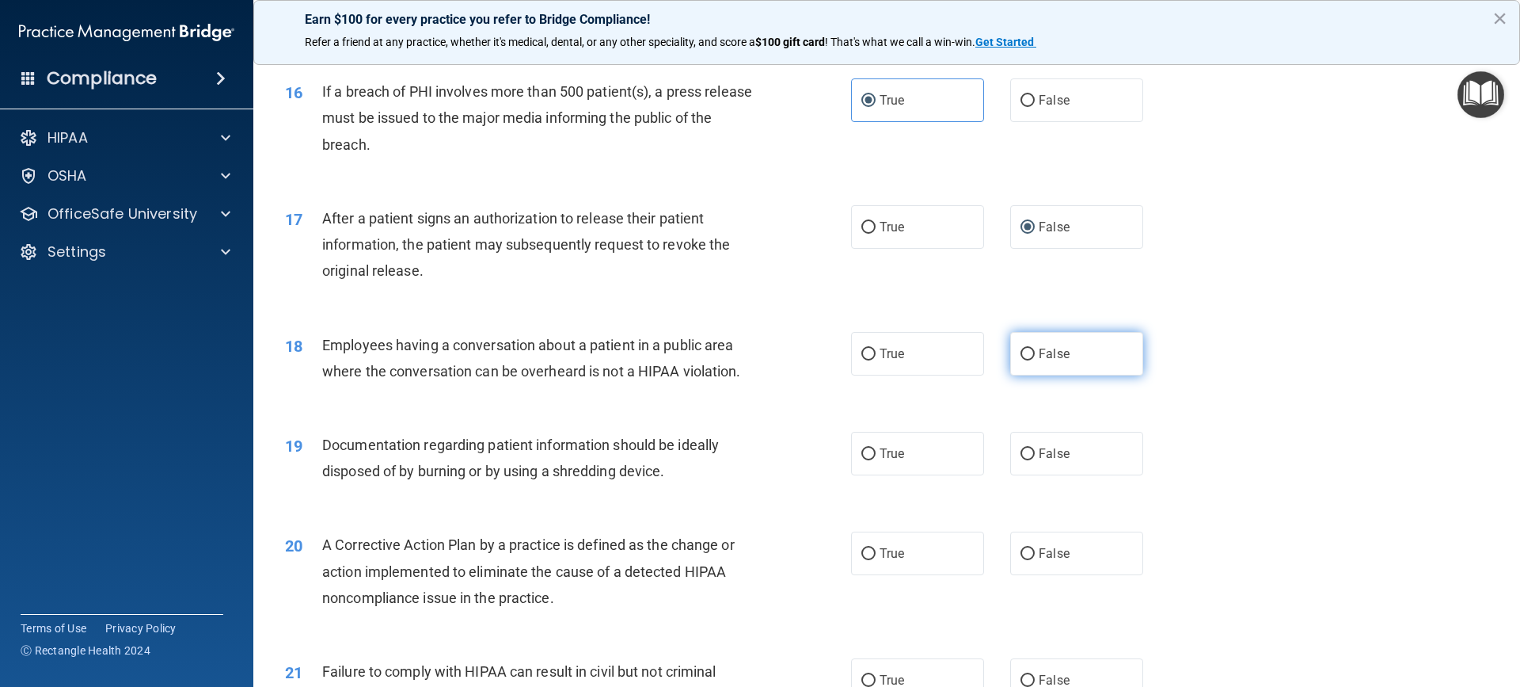
click at [1024, 360] on input "False" at bounding box center [1028, 354] width 14 height 12
radio input "true"
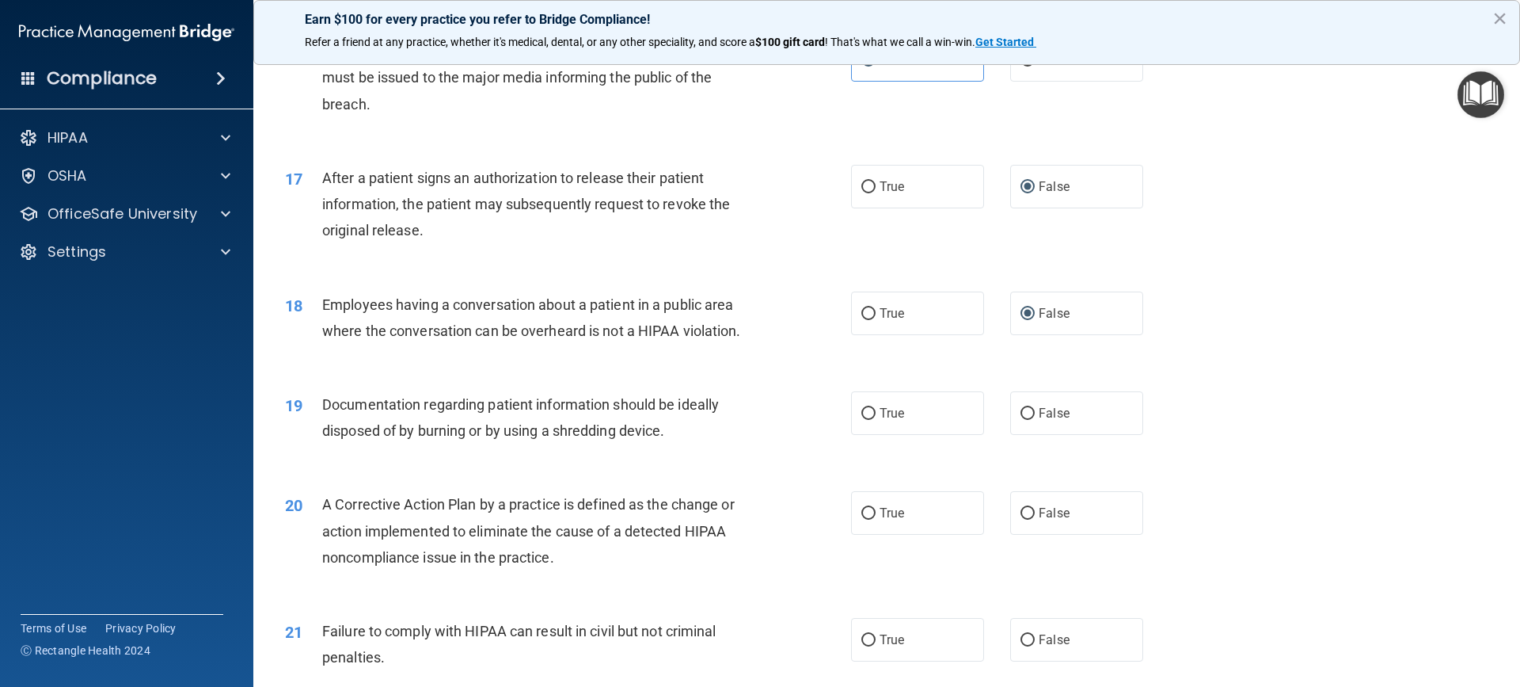
scroll to position [1821, 0]
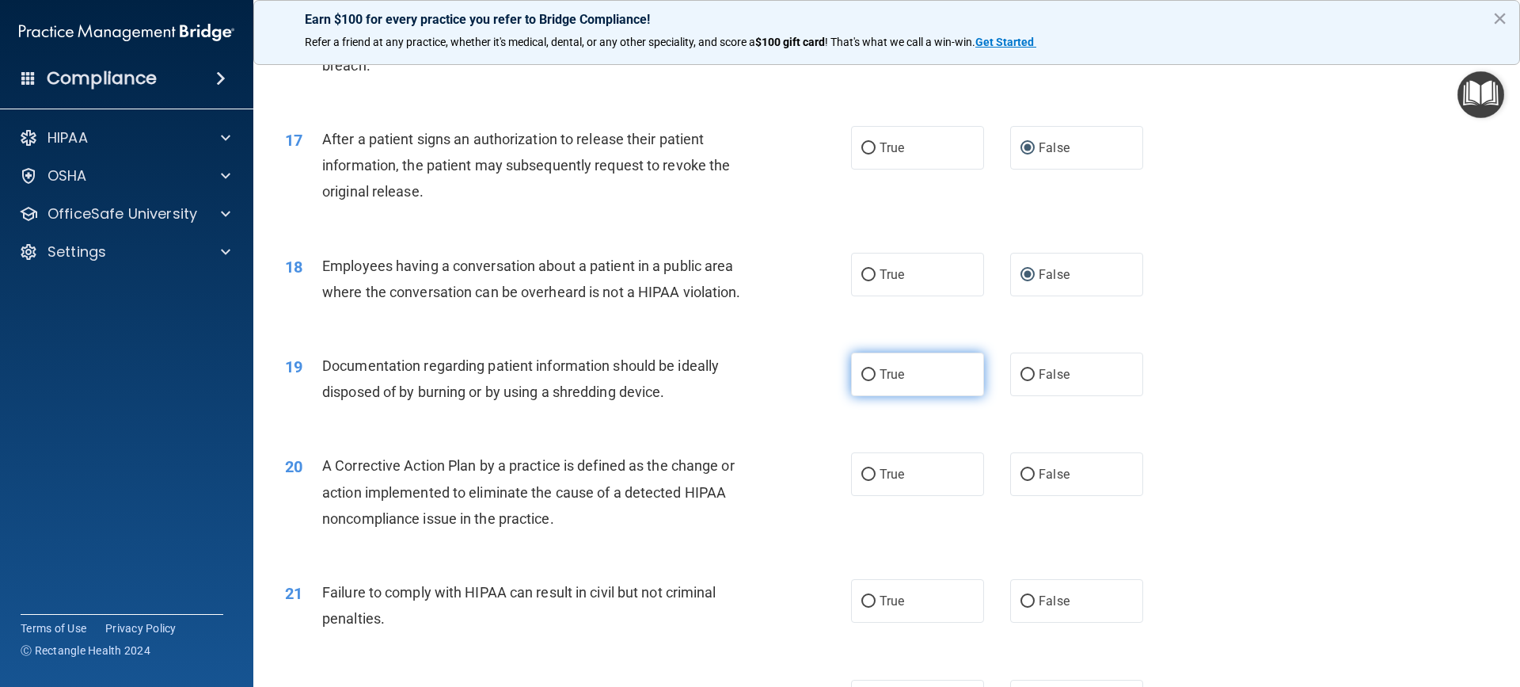
click at [866, 381] on input "True" at bounding box center [869, 375] width 14 height 12
radio input "true"
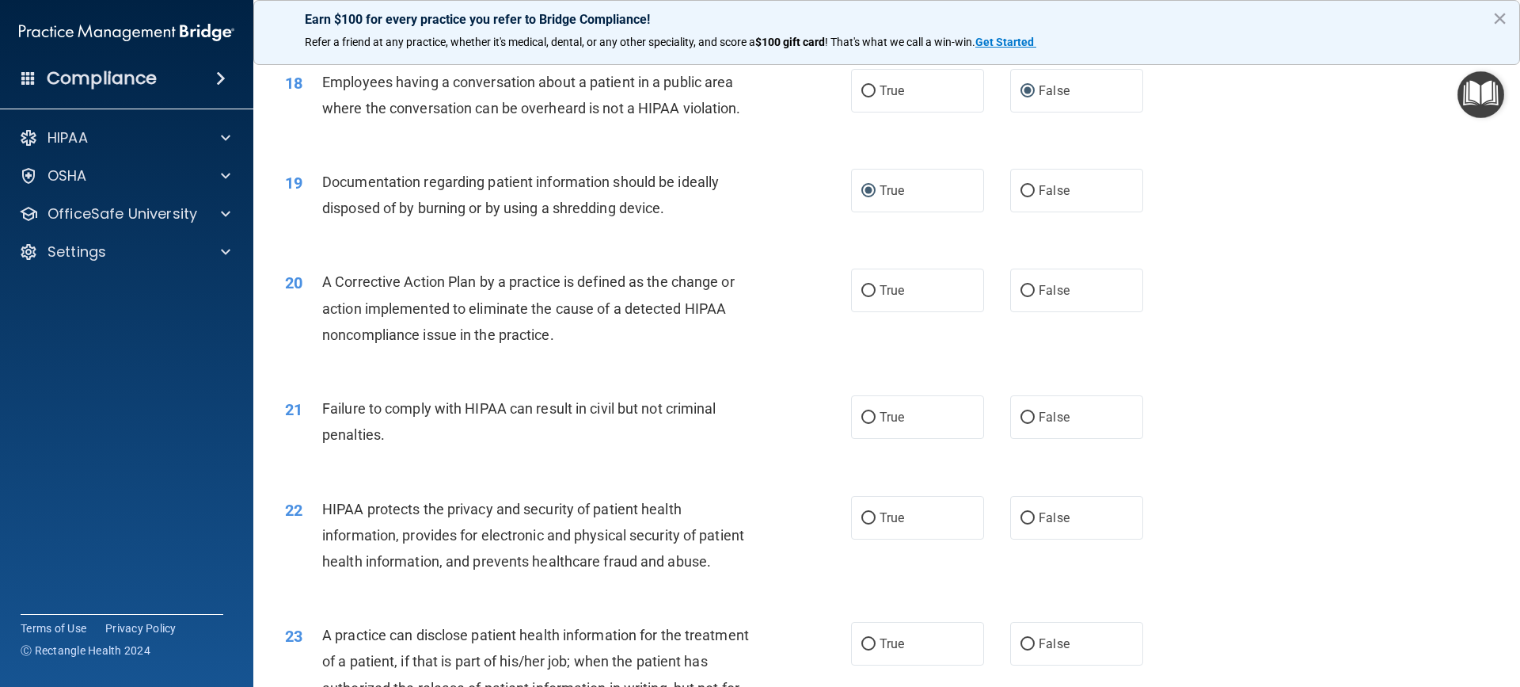
scroll to position [2059, 0]
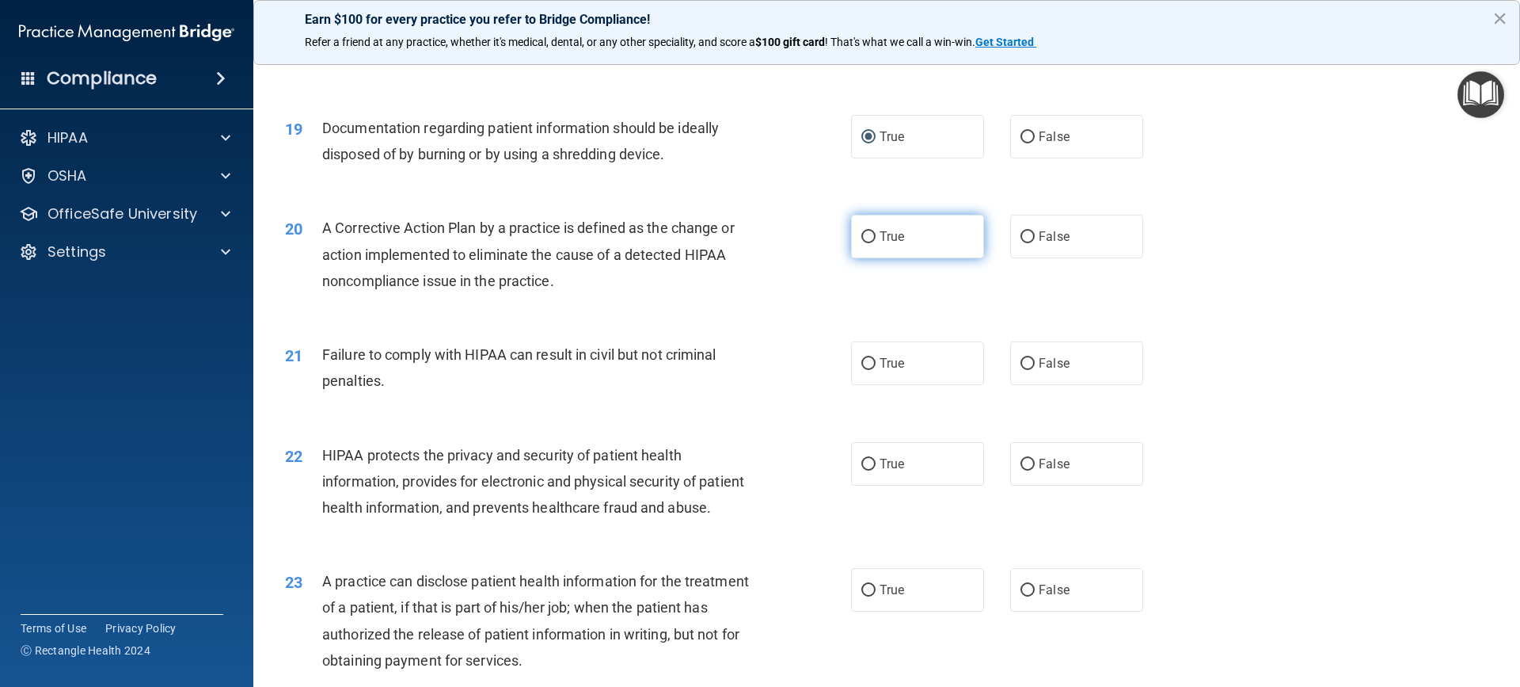
click at [866, 243] on input "True" at bounding box center [869, 237] width 14 height 12
radio input "true"
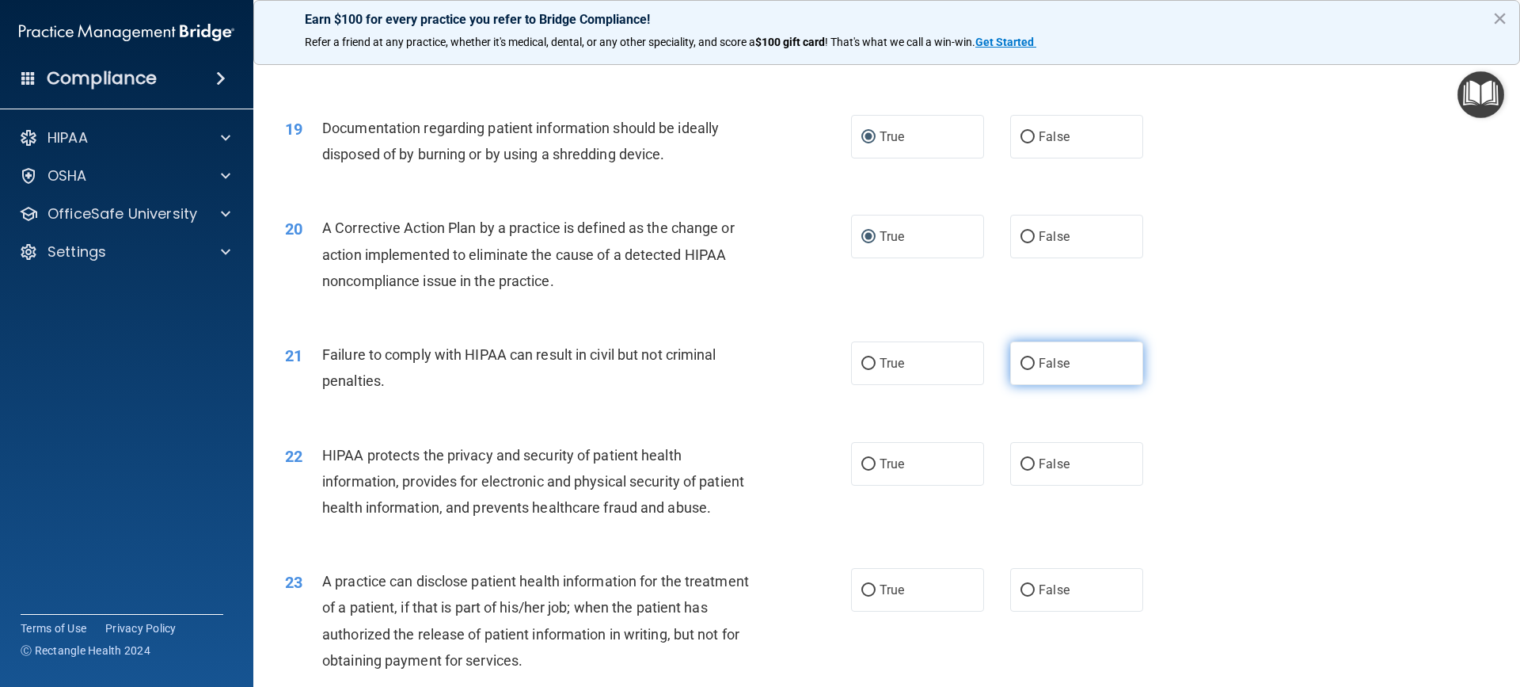
click at [1023, 370] on input "False" at bounding box center [1028, 364] width 14 height 12
radio input "true"
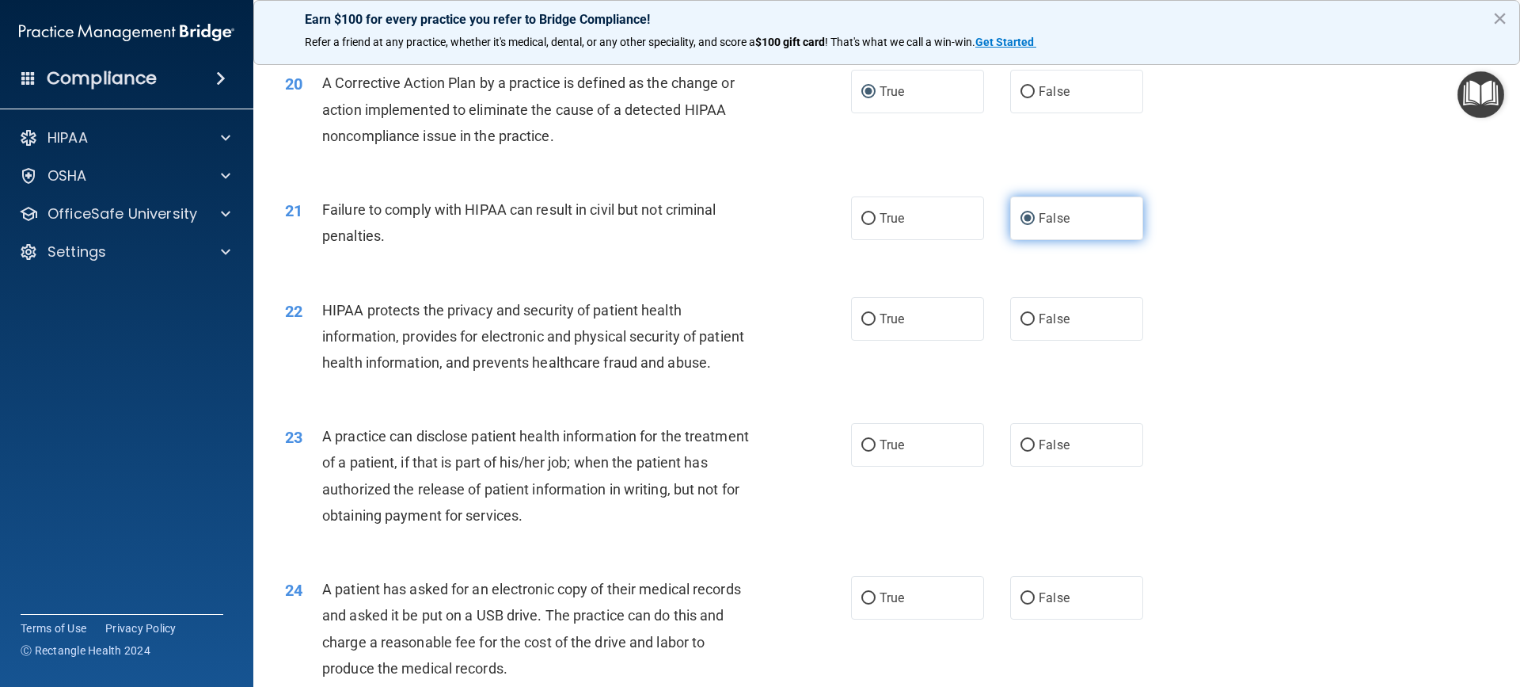
scroll to position [2296, 0]
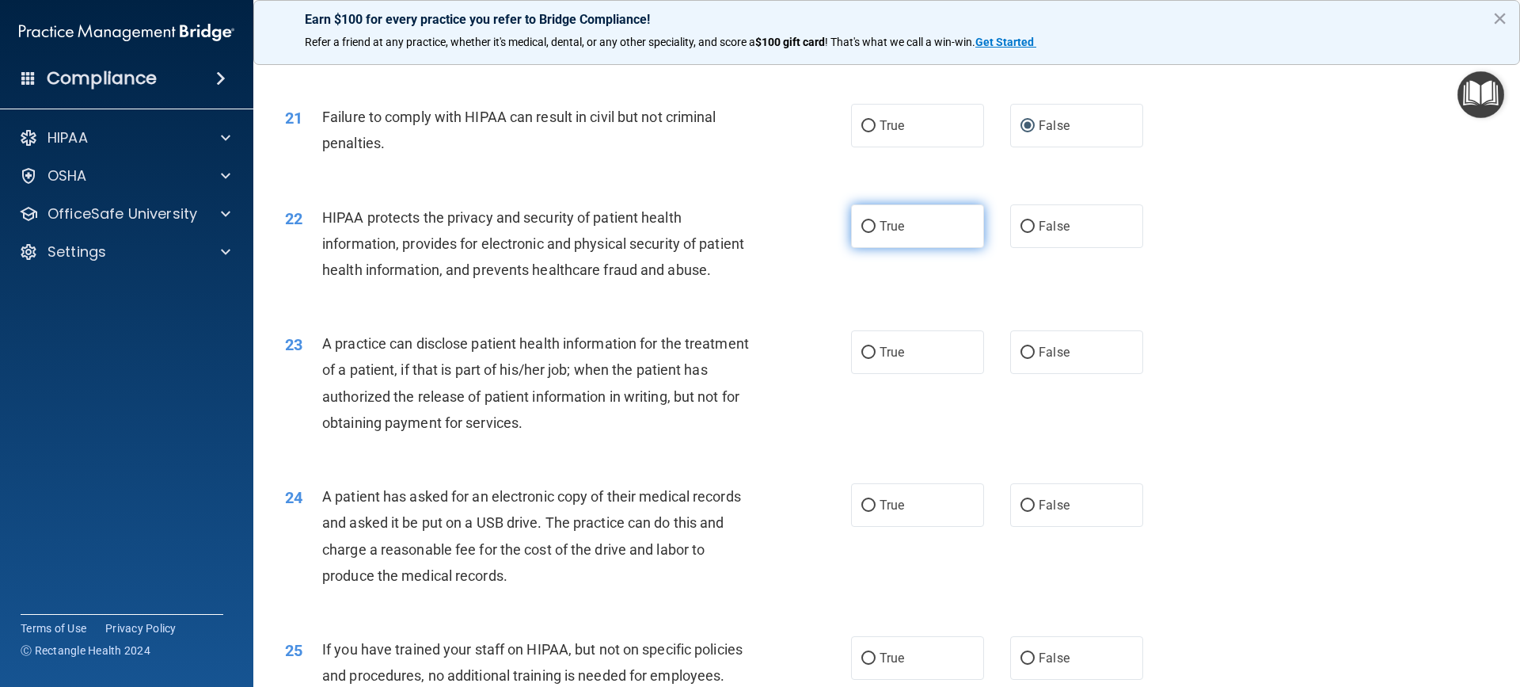
click at [868, 233] on input "True" at bounding box center [869, 227] width 14 height 12
radio input "true"
click at [862, 359] on input "True" at bounding box center [869, 353] width 14 height 12
radio input "true"
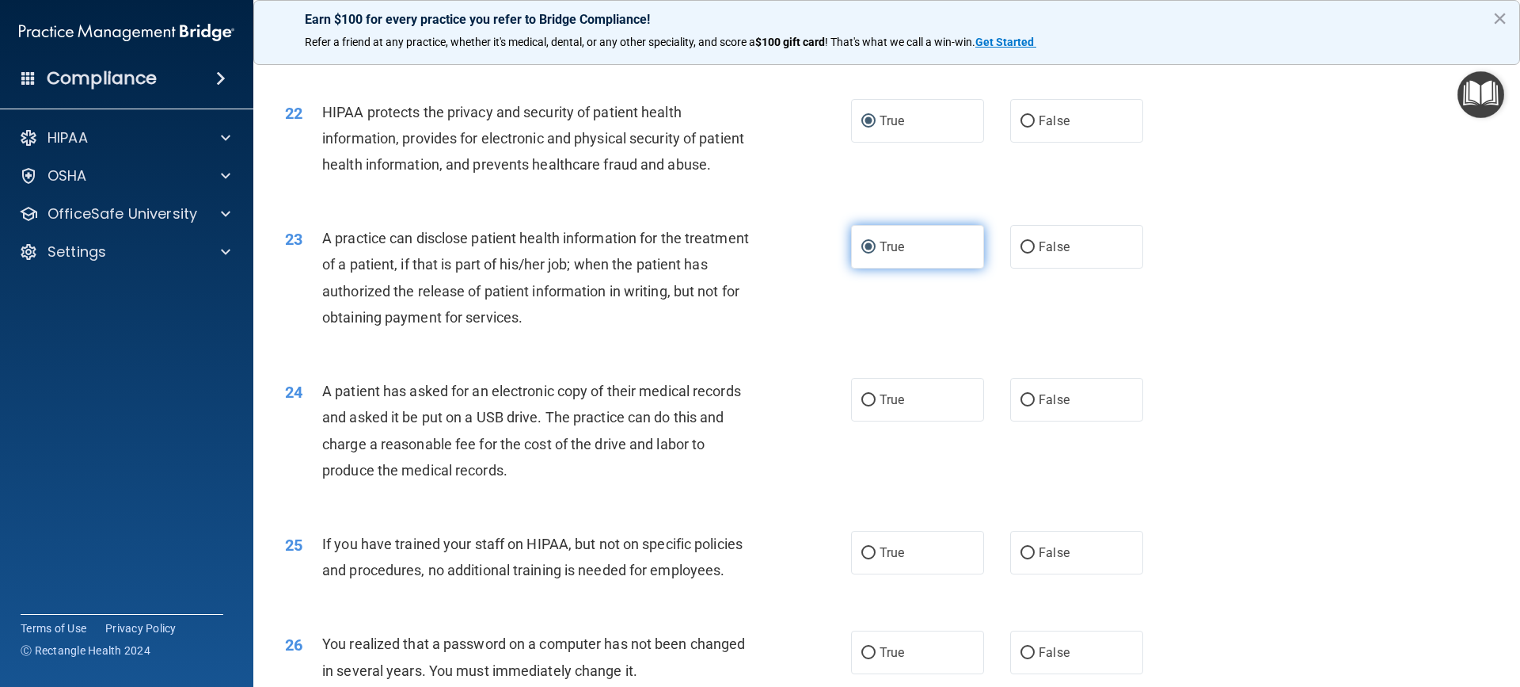
scroll to position [2455, 0]
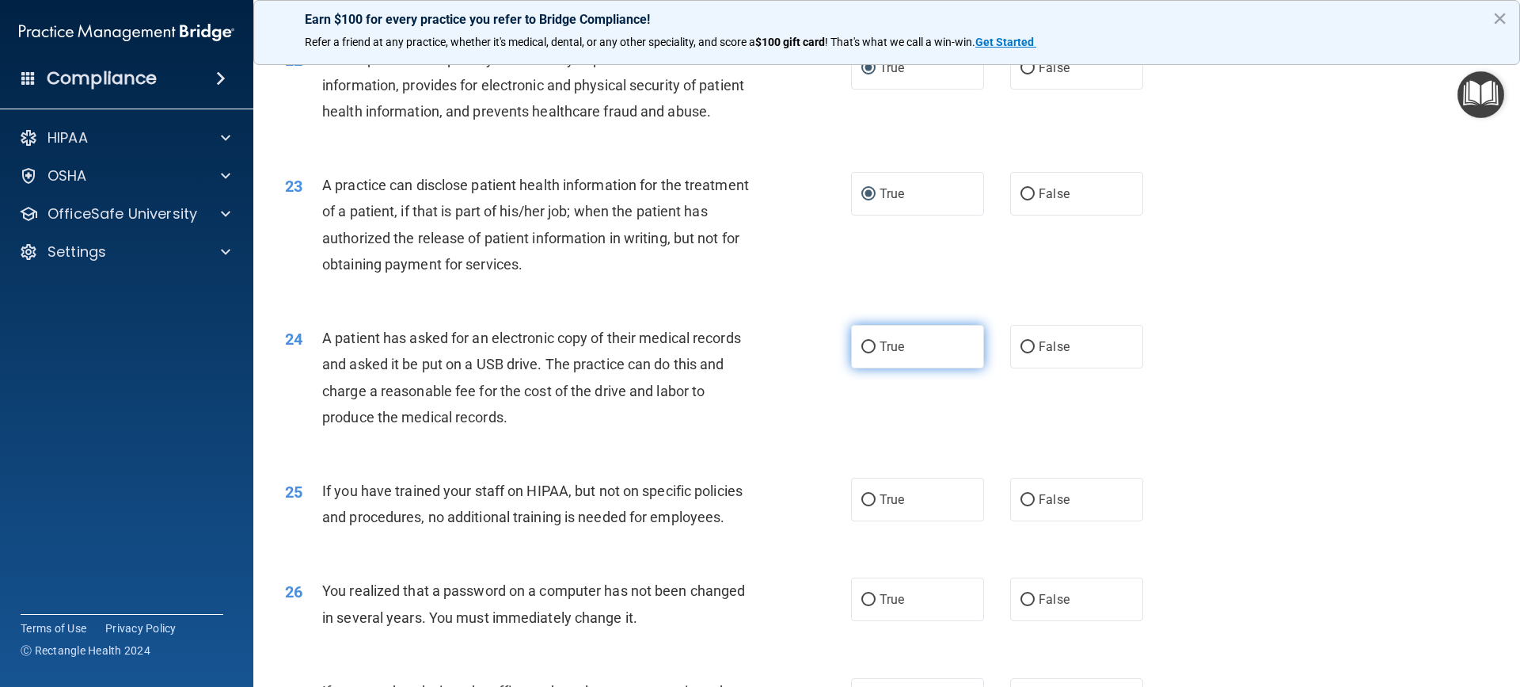
click at [863, 353] on input "True" at bounding box center [869, 347] width 14 height 12
radio input "true"
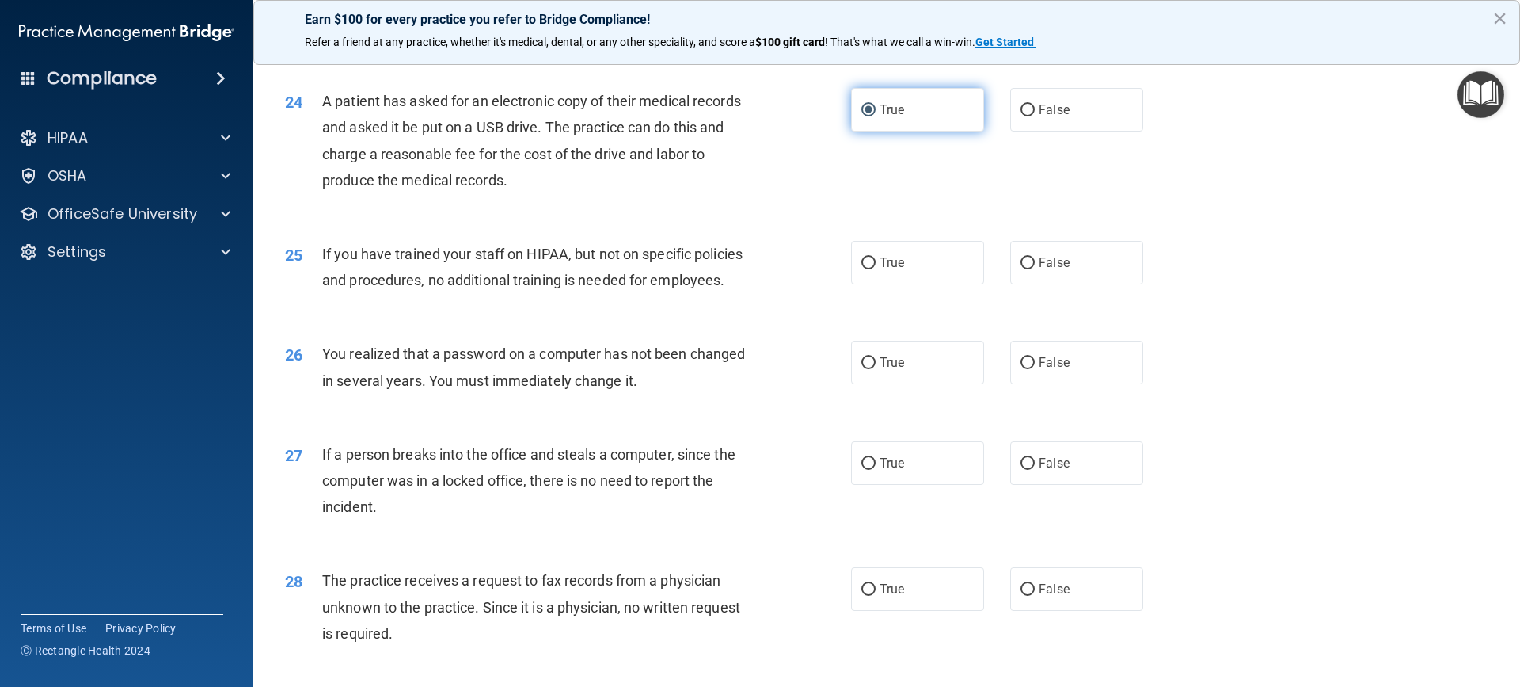
scroll to position [2692, 0]
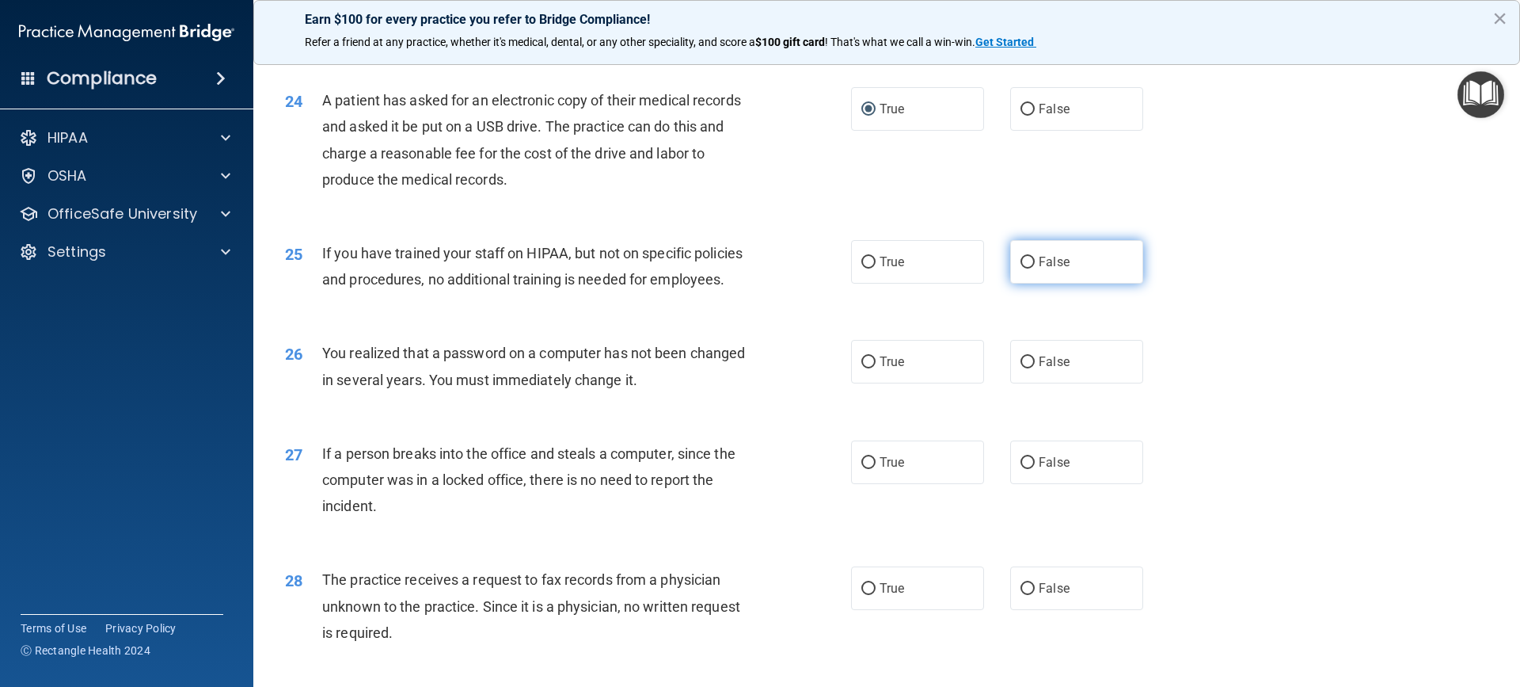
click at [1022, 268] on input "False" at bounding box center [1028, 263] width 14 height 12
radio input "true"
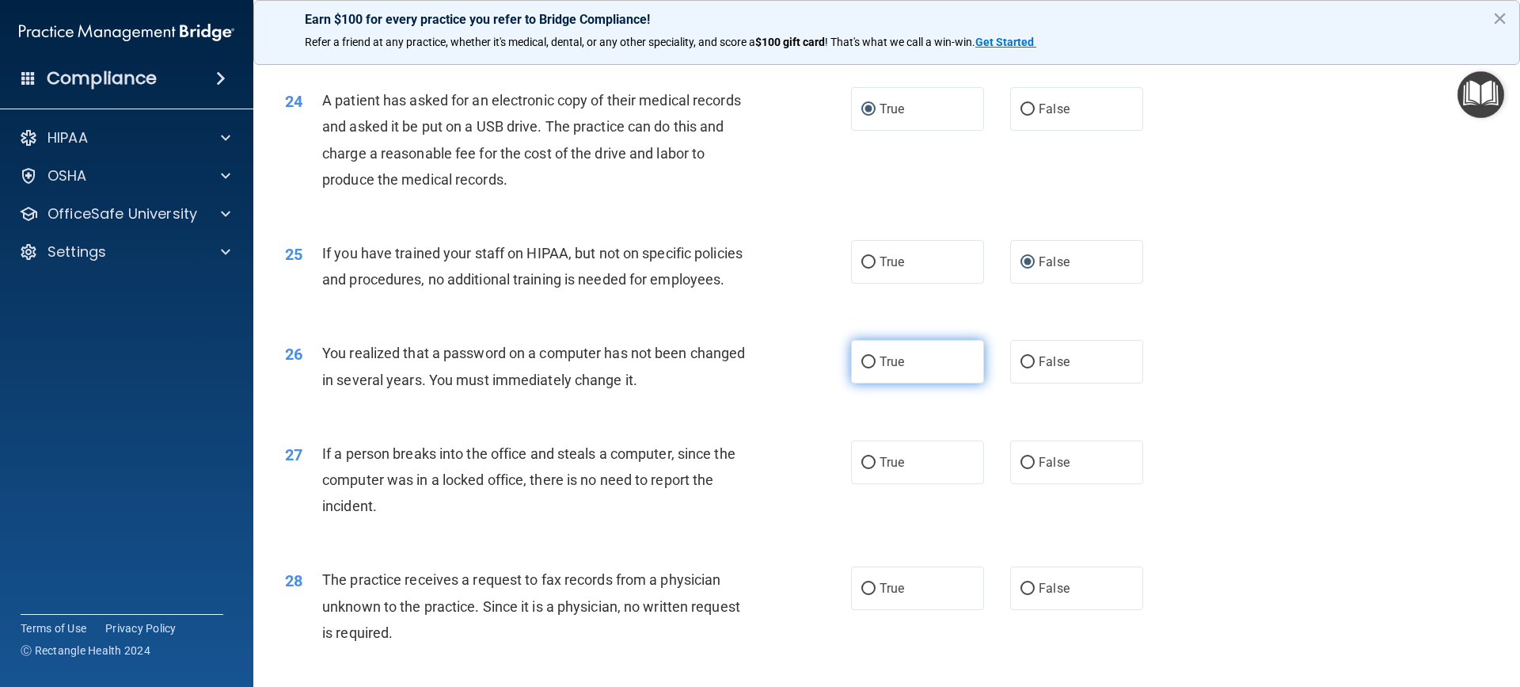
click at [885, 369] on span "True" at bounding box center [892, 361] width 25 height 15
click at [876, 368] on input "True" at bounding box center [869, 362] width 14 height 12
radio input "true"
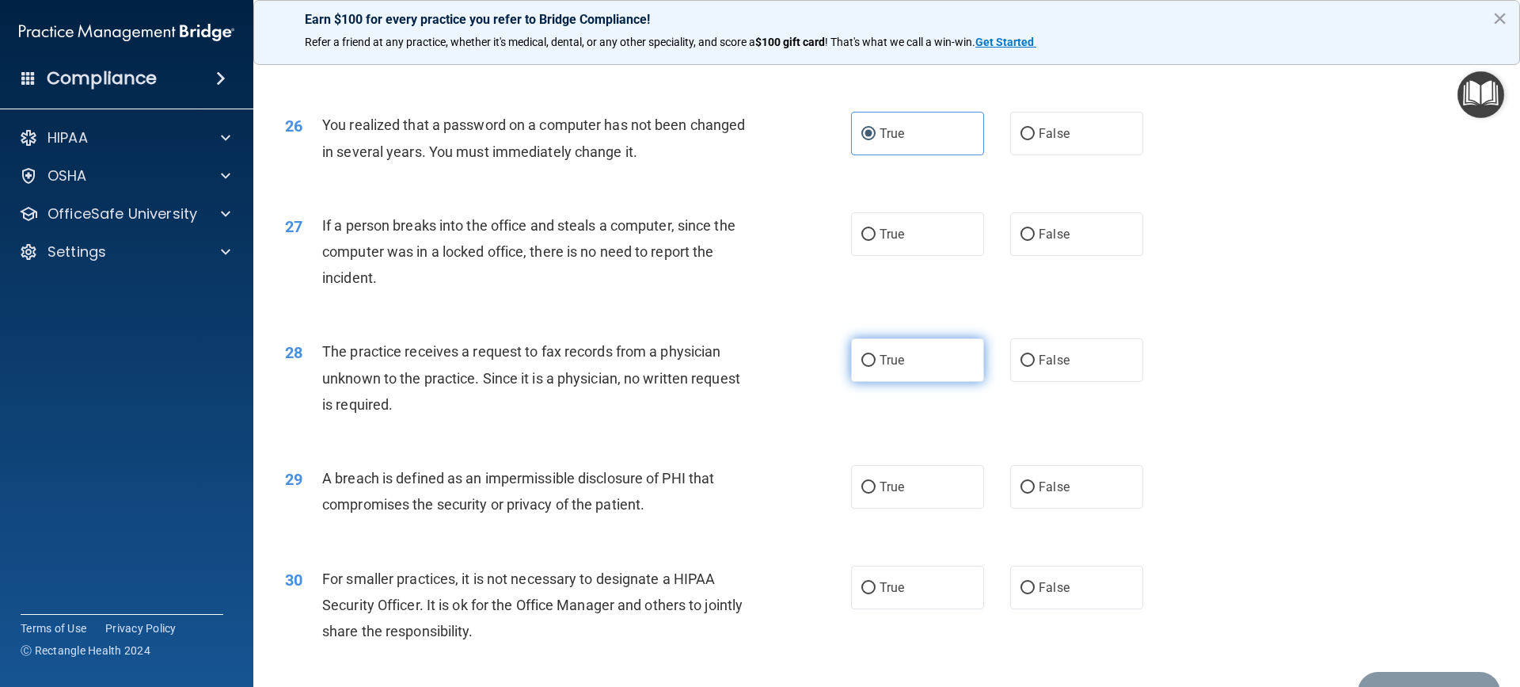
scroll to position [3009, 0]
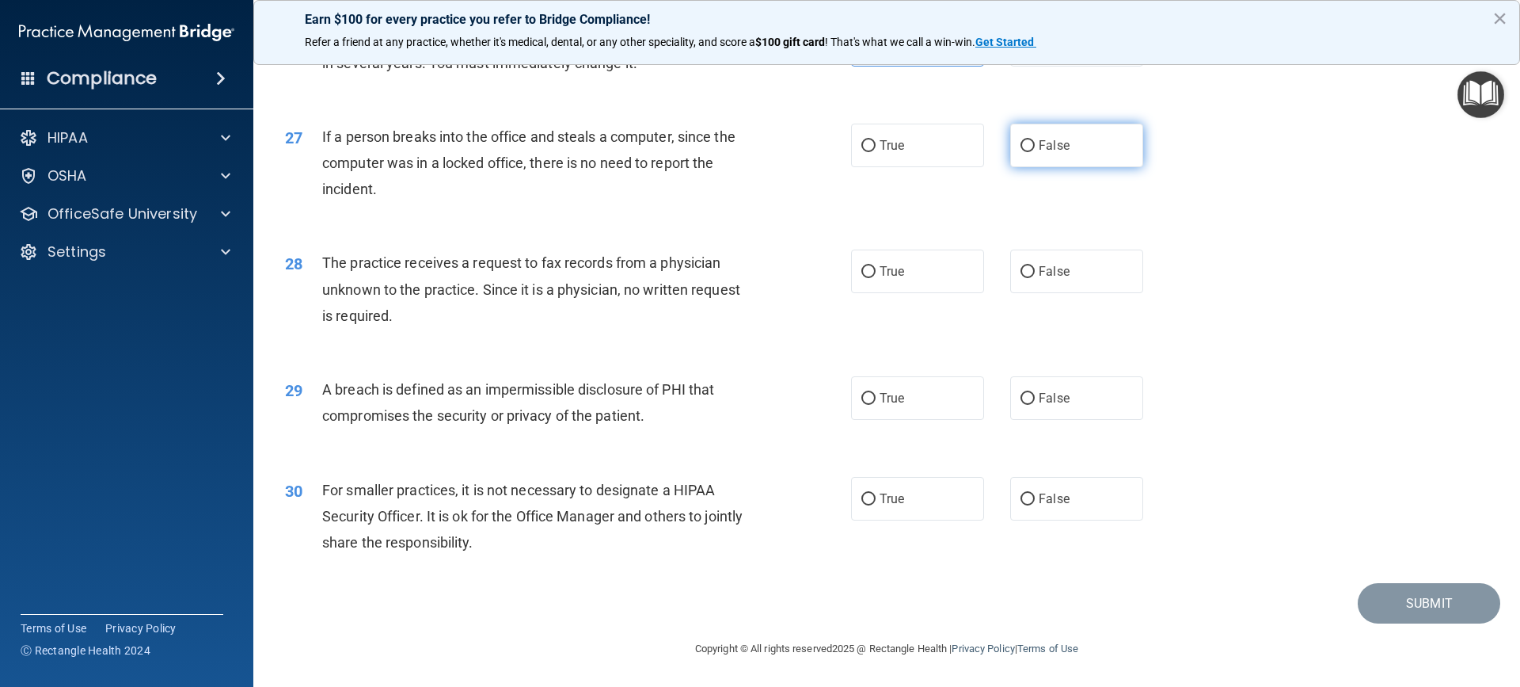
click at [1021, 152] on input "False" at bounding box center [1028, 146] width 14 height 12
radio input "true"
click at [1021, 278] on input "False" at bounding box center [1028, 272] width 14 height 12
radio input "true"
click at [862, 405] on input "True" at bounding box center [869, 399] width 14 height 12
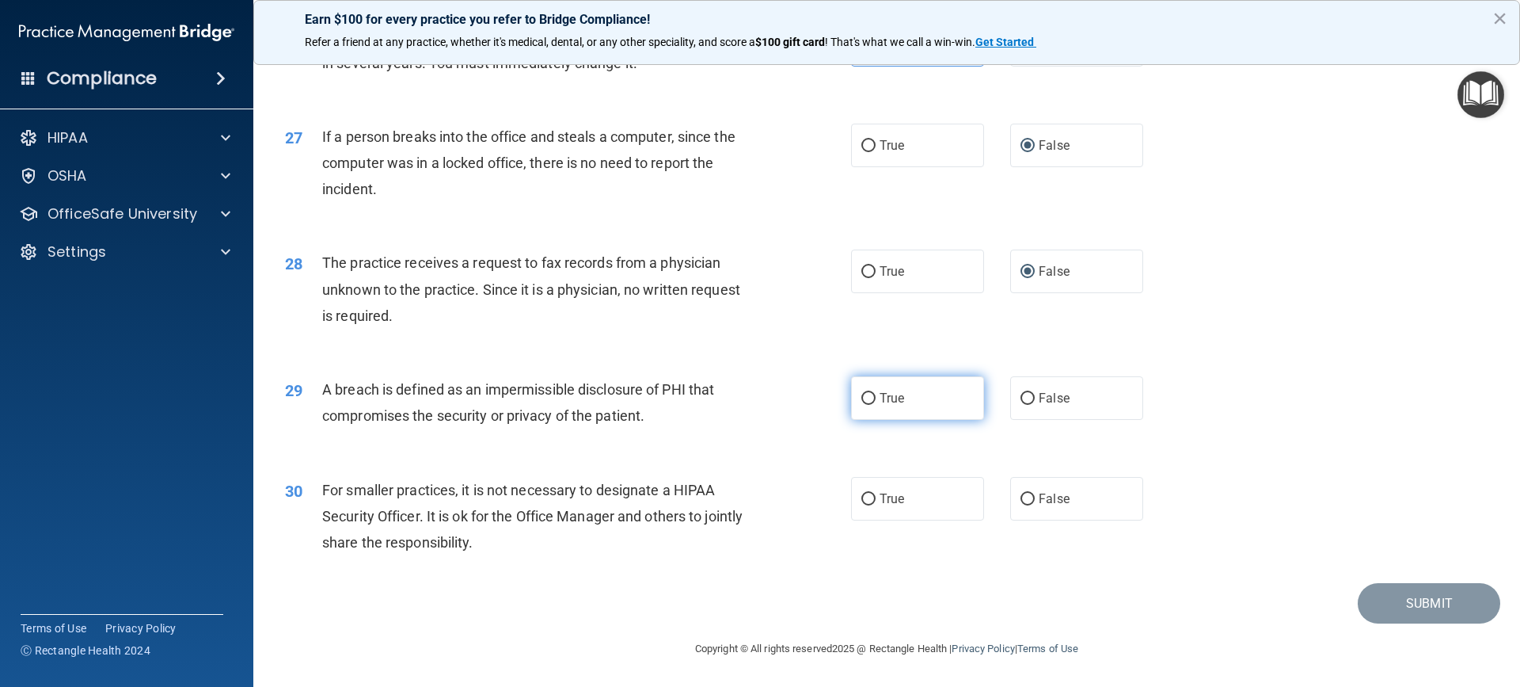
radio input "true"
click at [1029, 520] on label "False" at bounding box center [1076, 499] width 133 height 44
click at [1029, 505] on input "False" at bounding box center [1028, 499] width 14 height 12
radio input "true"
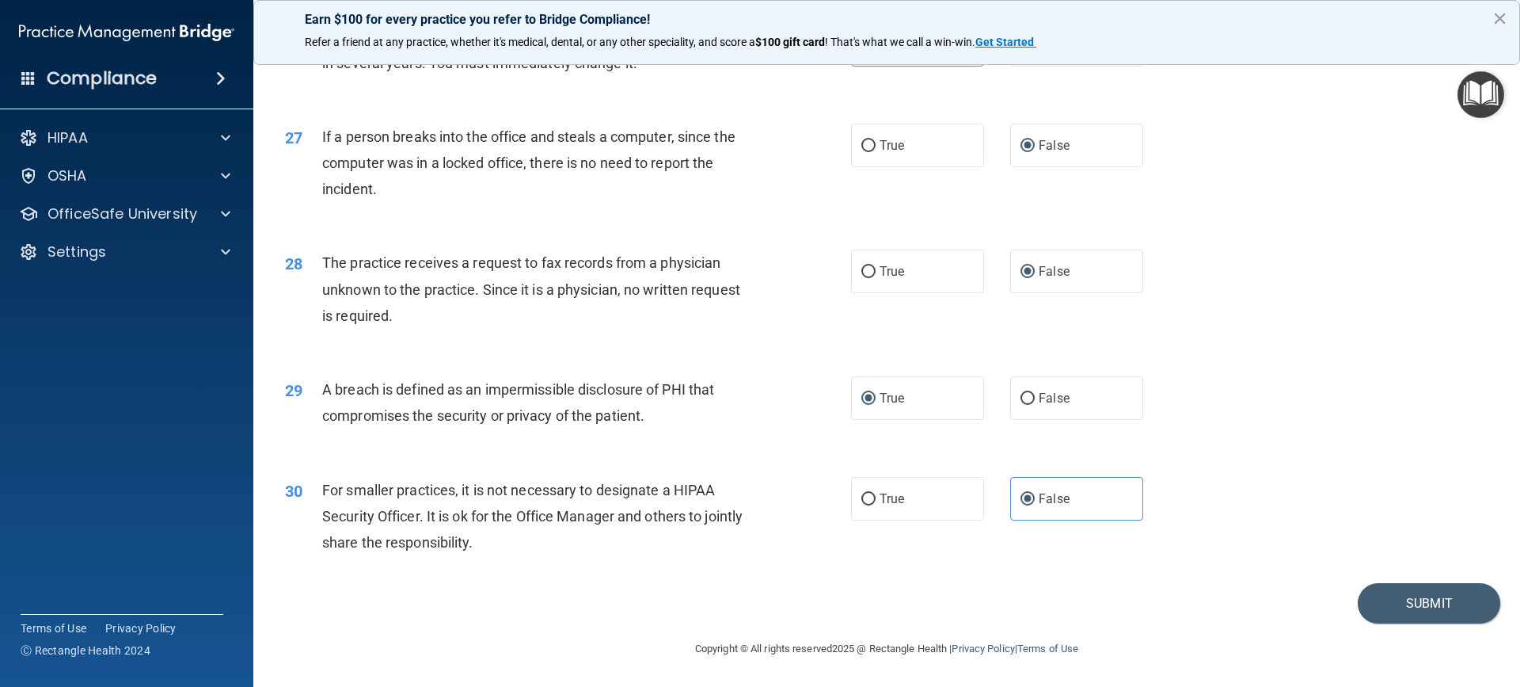
scroll to position [3061, 0]
click at [1407, 596] on button "Submit" at bounding box center [1429, 603] width 143 height 40
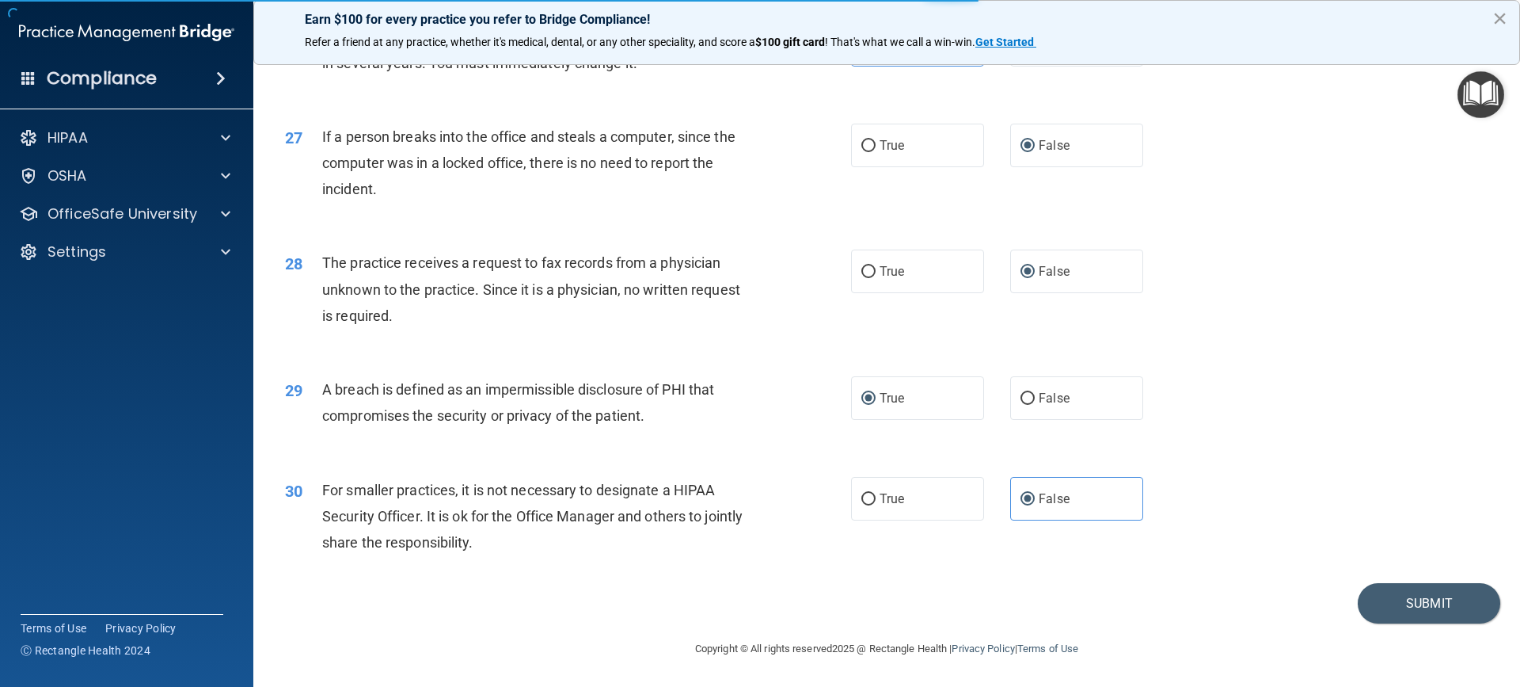
click at [1499, 21] on button "×" at bounding box center [1500, 18] width 15 height 25
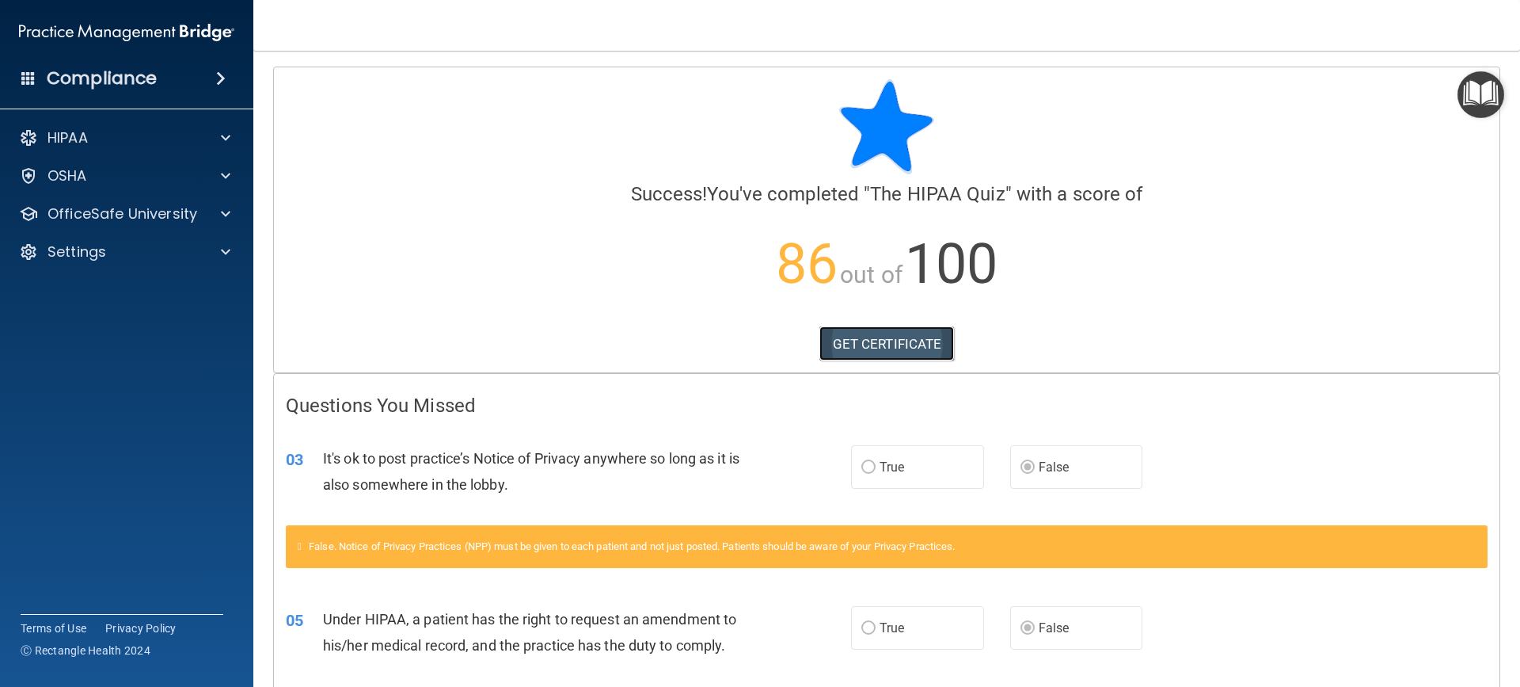
click at [911, 338] on link "GET CERTIFICATE" at bounding box center [887, 343] width 135 height 35
click at [142, 222] on p "OfficeSafe University" at bounding box center [123, 213] width 150 height 19
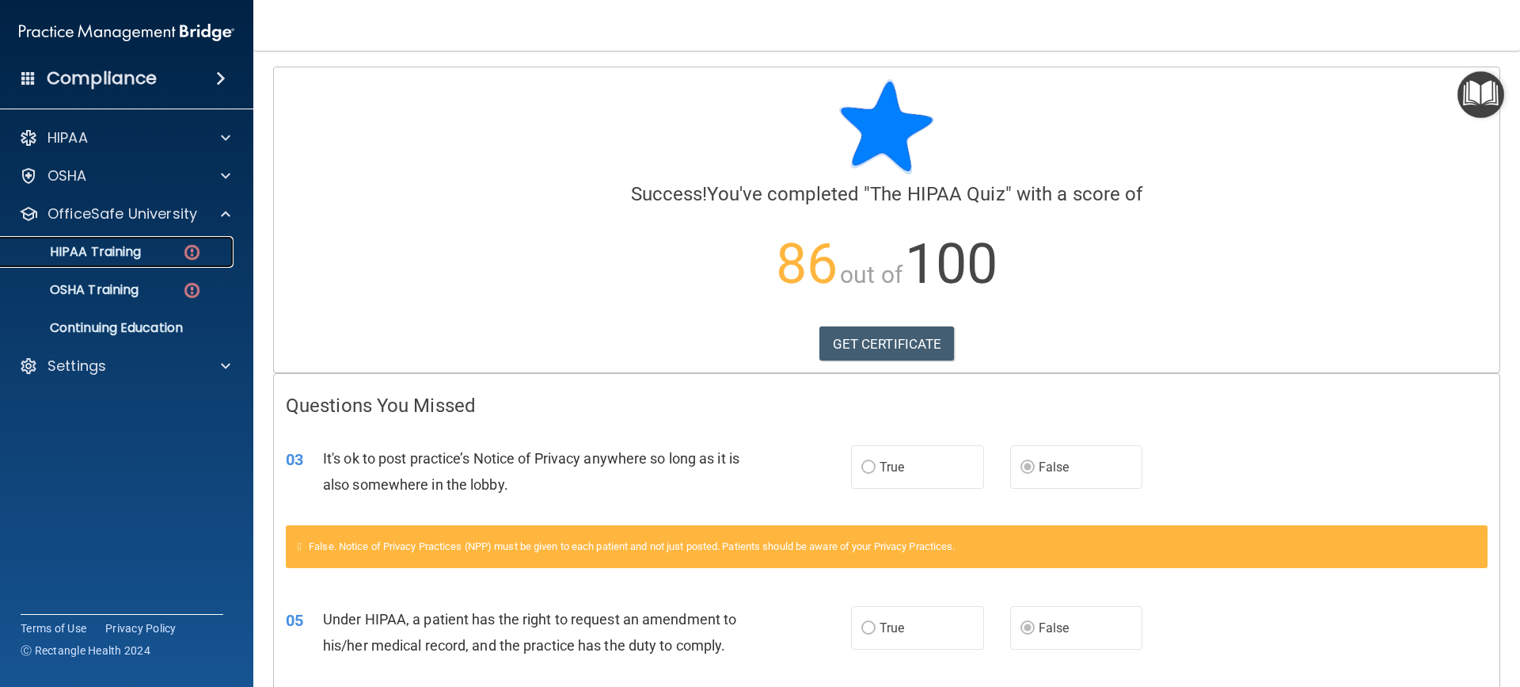
click at [140, 257] on p "HIPAA Training" at bounding box center [75, 252] width 131 height 16
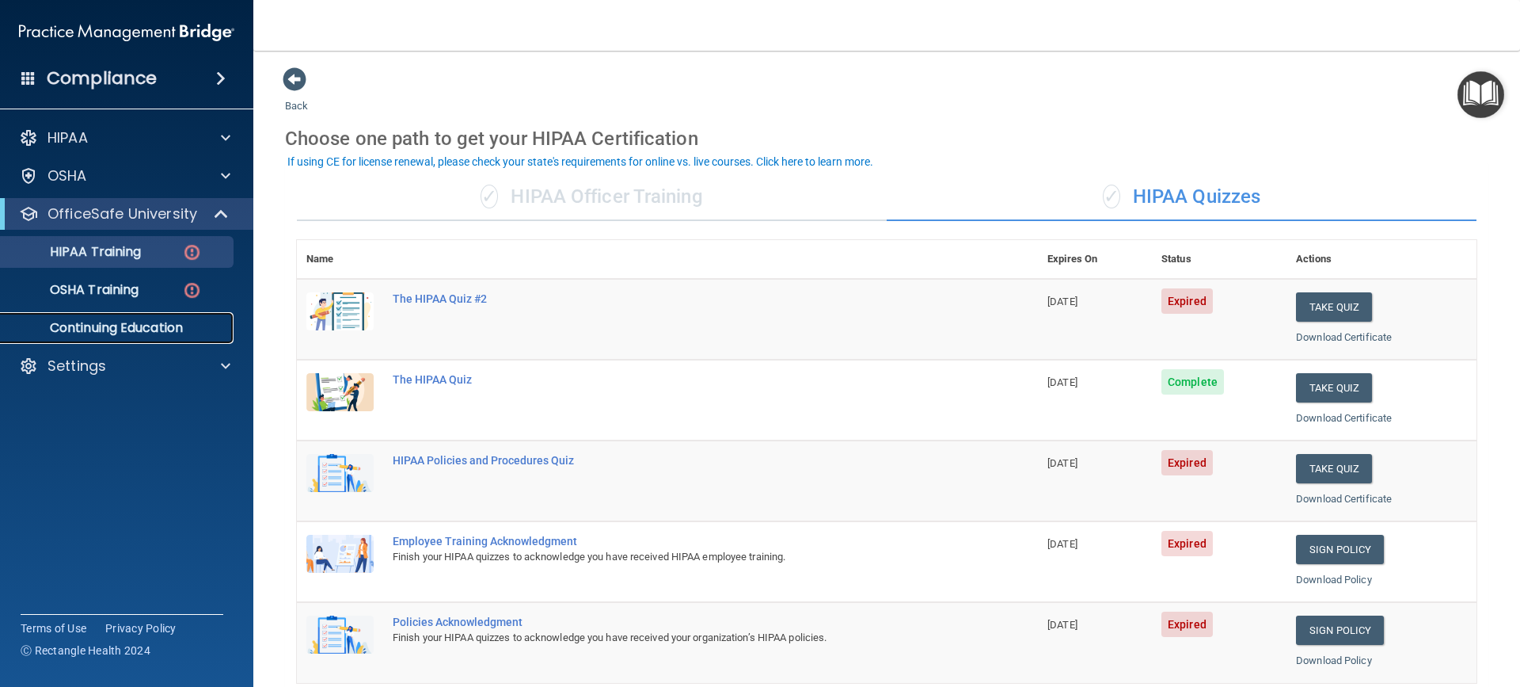
click at [143, 333] on p "Continuing Education" at bounding box center [118, 328] width 216 height 16
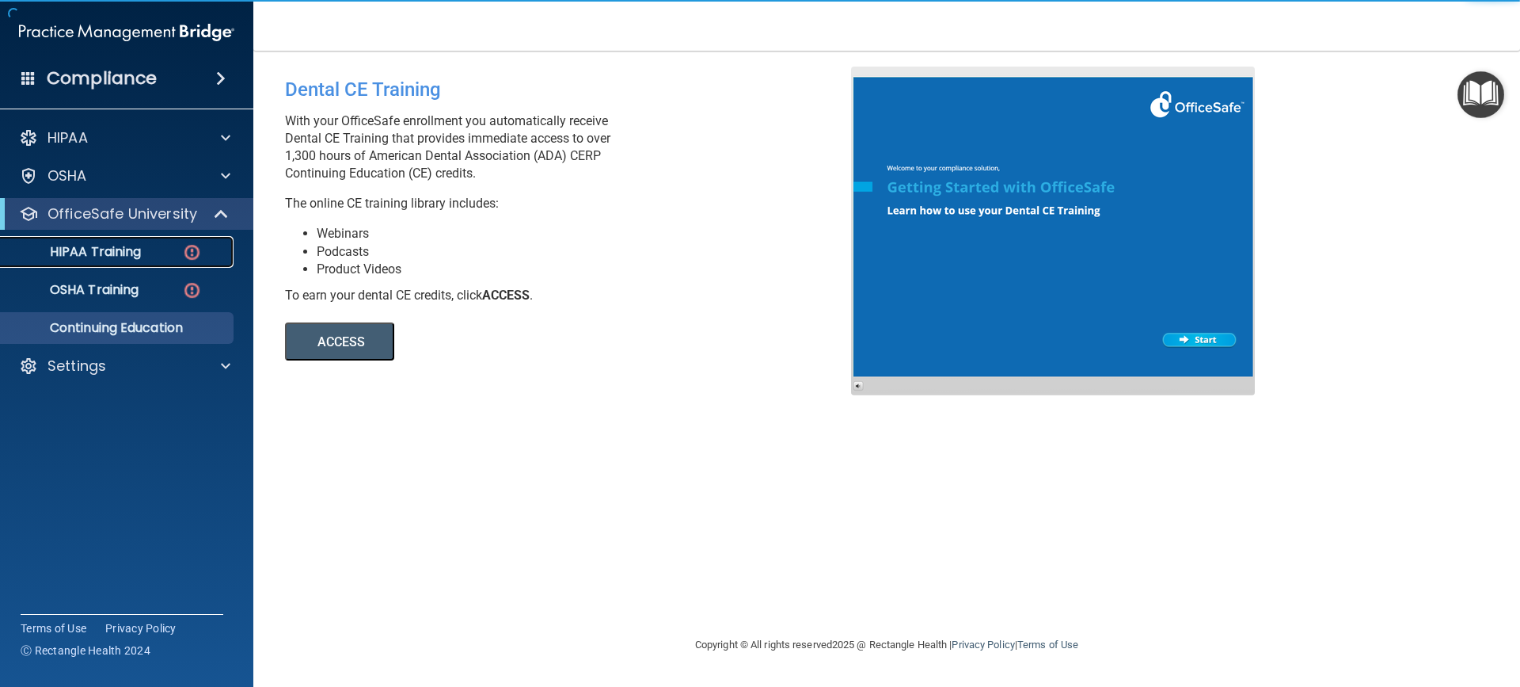
click at [124, 256] on p "HIPAA Training" at bounding box center [75, 252] width 131 height 16
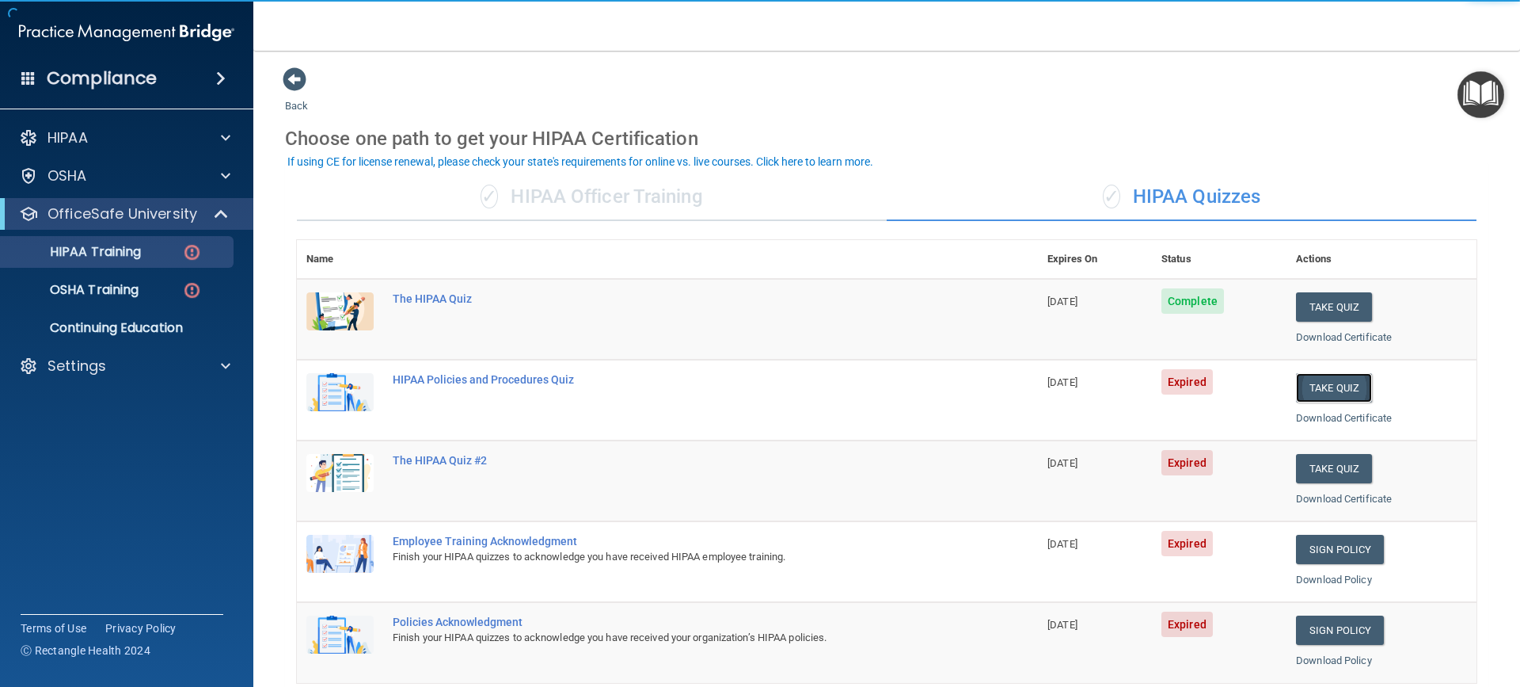
click at [1325, 390] on button "Take Quiz" at bounding box center [1334, 387] width 76 height 29
